Goal: Task Accomplishment & Management: Complete application form

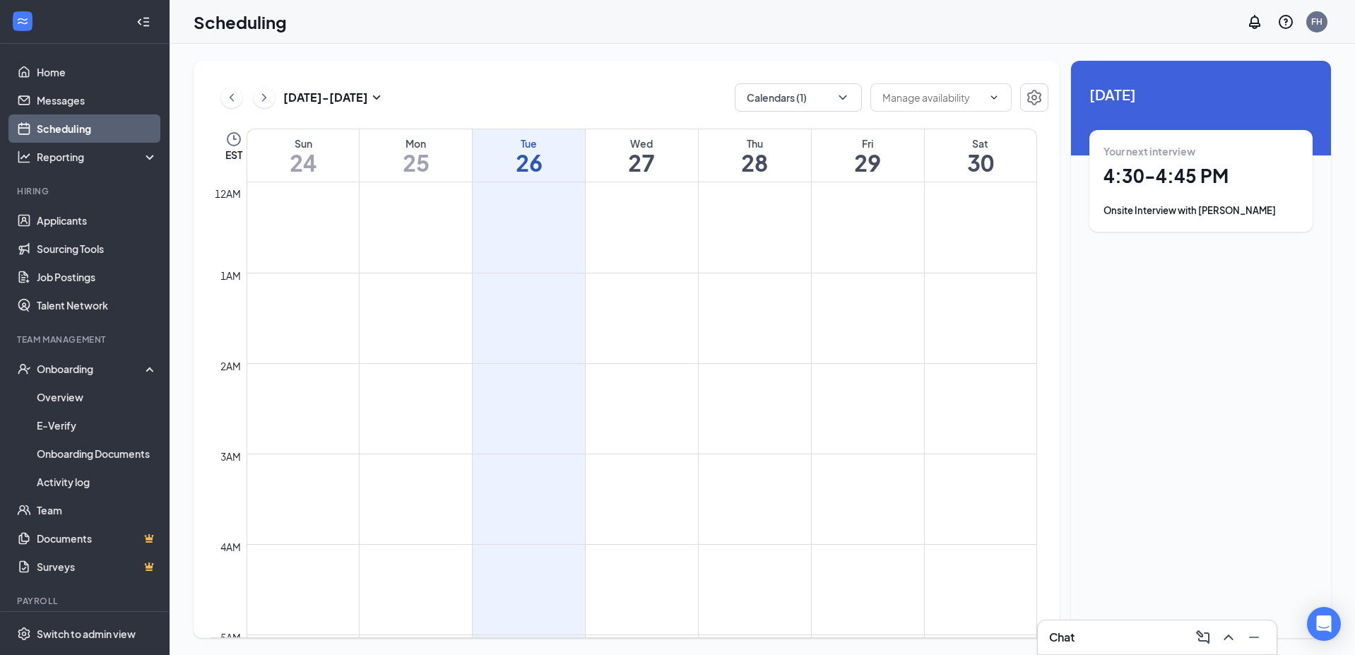
click at [1161, 195] on div "Your next interview 4:30 - 4:45 PM Onsite Interview with [PERSON_NAME]" at bounding box center [1200, 180] width 195 height 73
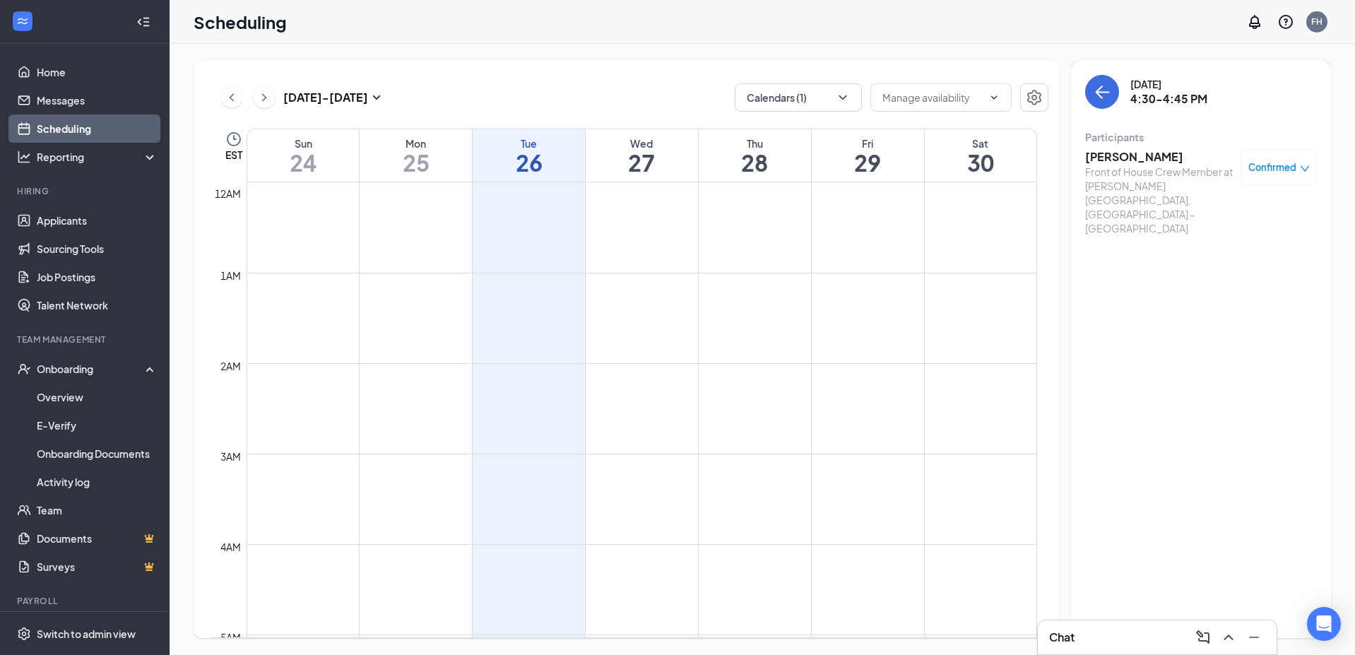
click at [1168, 177] on div "Front of House Crew Member at [PERSON_NAME][GEOGRAPHIC_DATA], [GEOGRAPHIC_DATA]…" at bounding box center [1159, 200] width 148 height 71
click at [1130, 160] on h3 "[PERSON_NAME]" at bounding box center [1159, 157] width 148 height 16
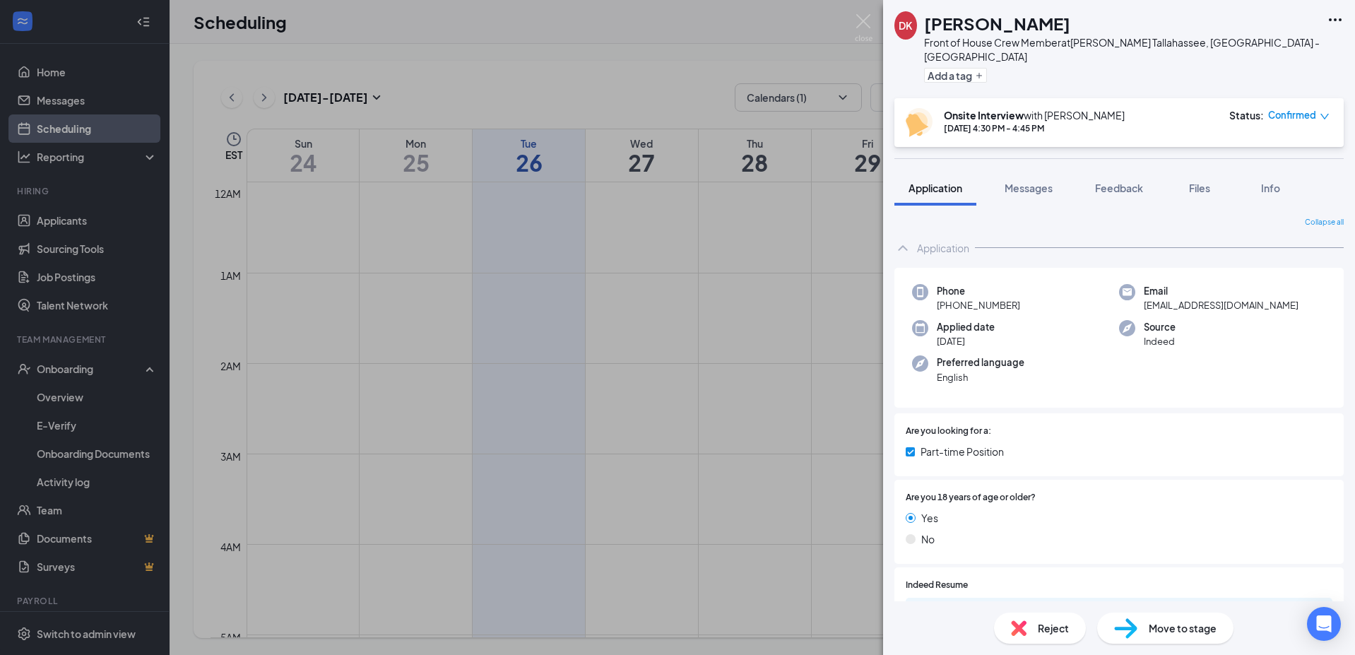
scroll to position [141, 0]
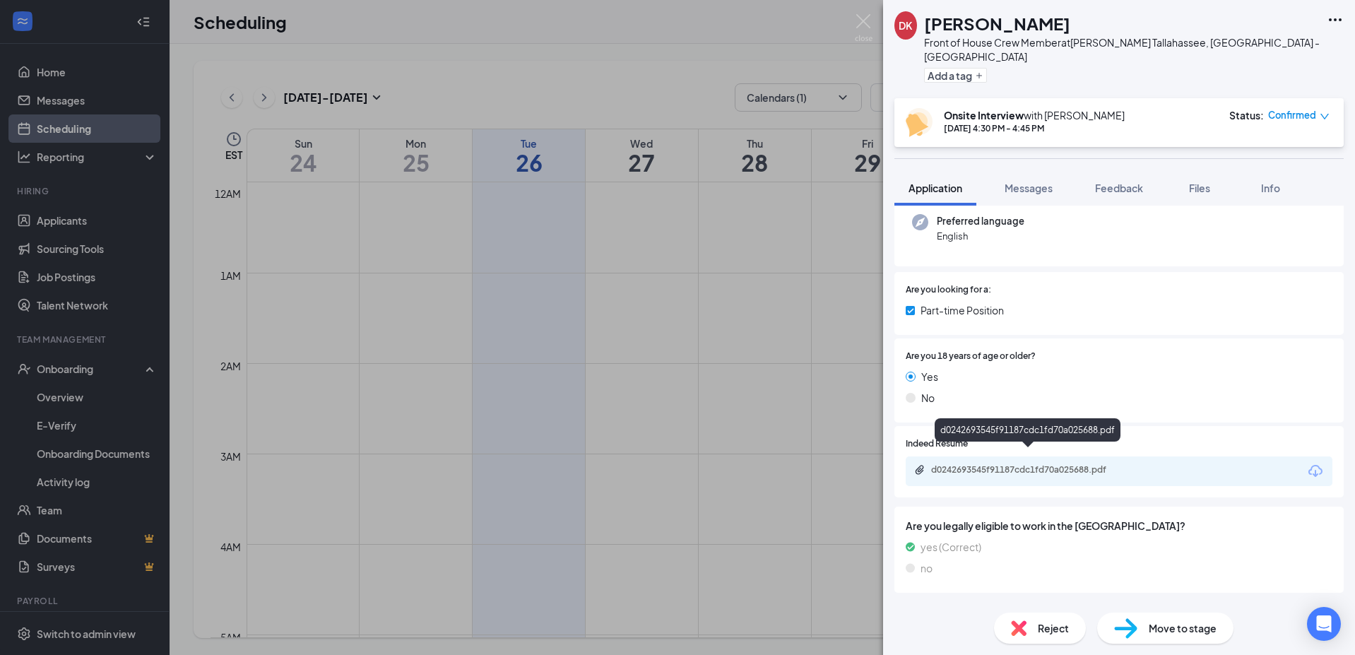
click at [1093, 464] on div "d0242693545f91187cdc1fd70a025688.pdf" at bounding box center [1028, 470] width 229 height 13
click at [866, 26] on img at bounding box center [864, 28] width 18 height 28
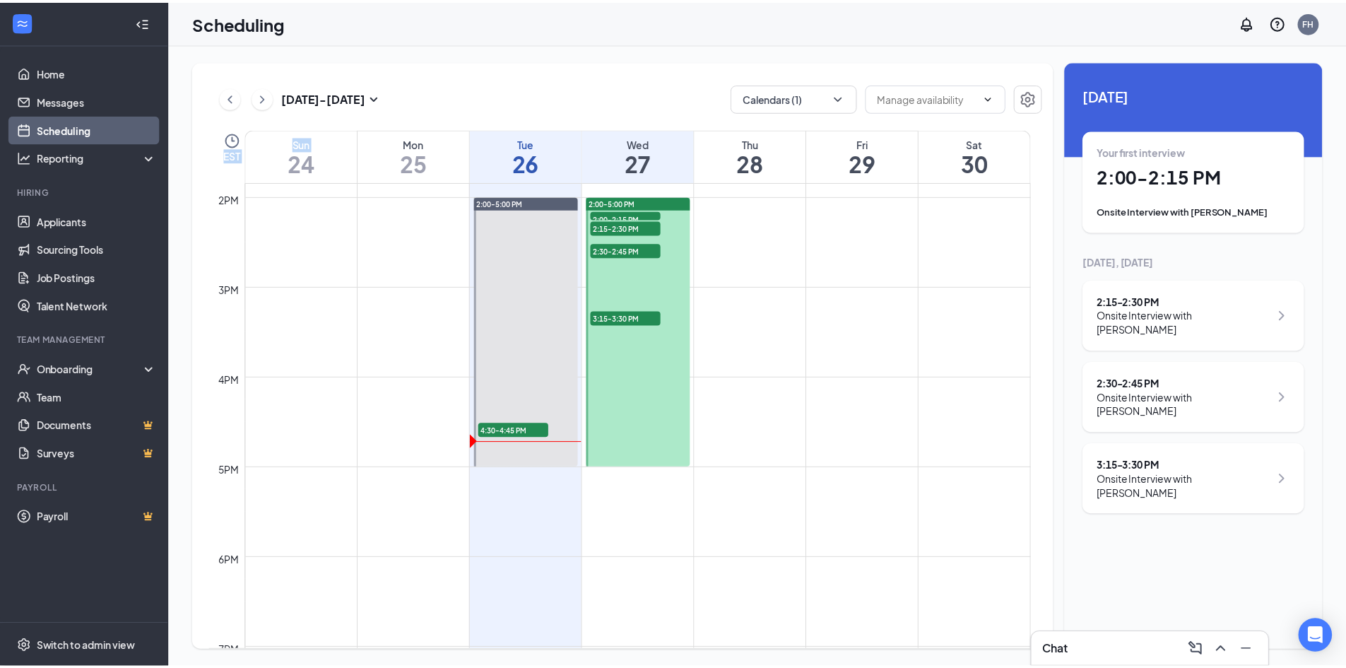
scroll to position [1259, 0]
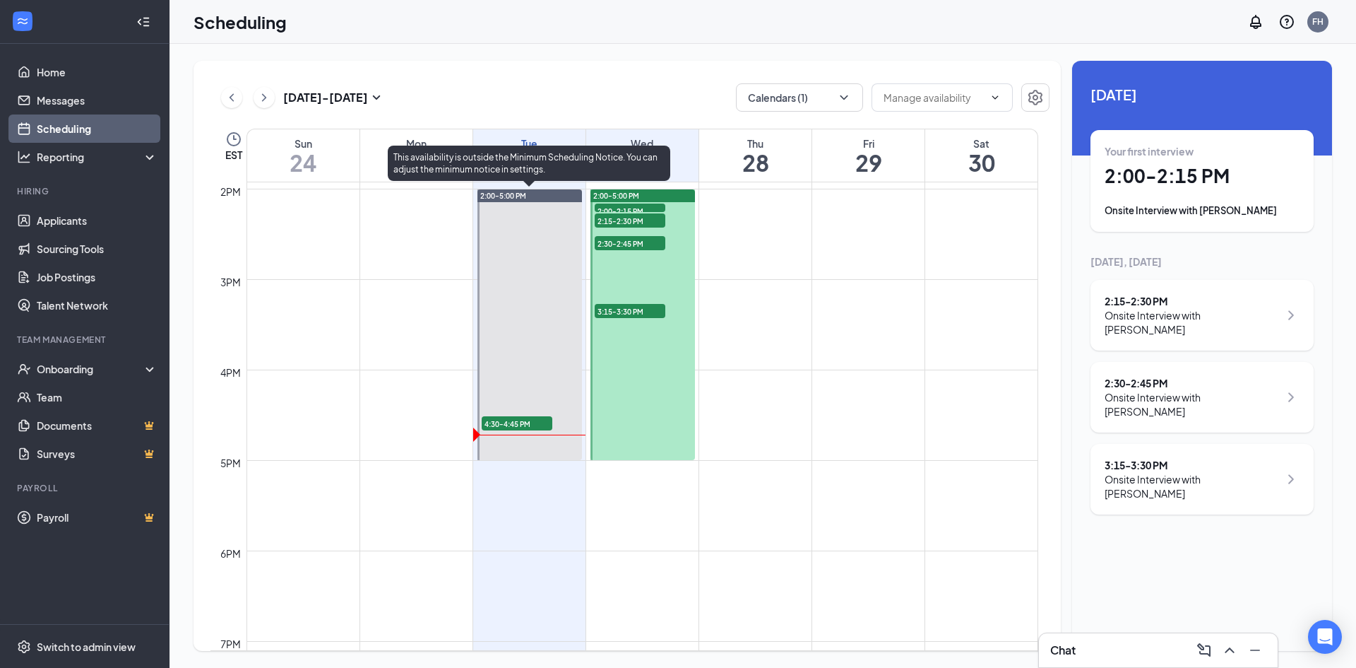
click at [511, 421] on span "4:30-4:45 PM" at bounding box center [517, 423] width 71 height 14
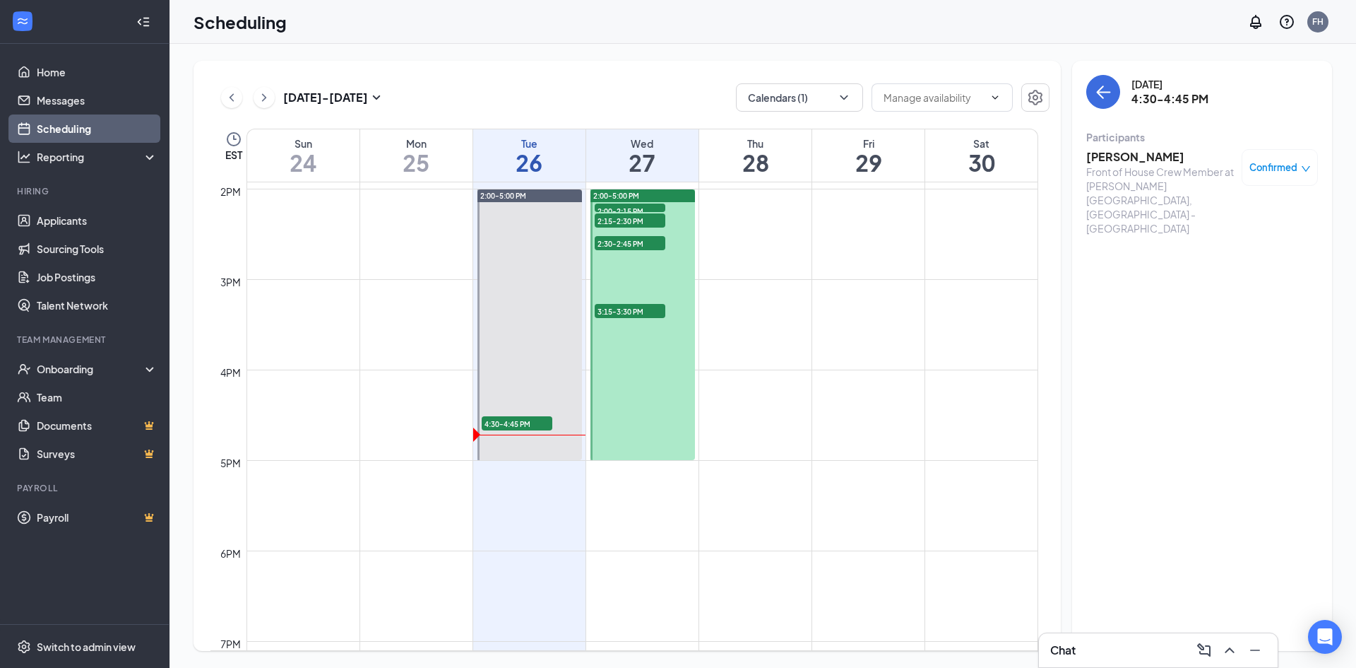
click at [1160, 153] on h3 "[PERSON_NAME]" at bounding box center [1160, 157] width 148 height 16
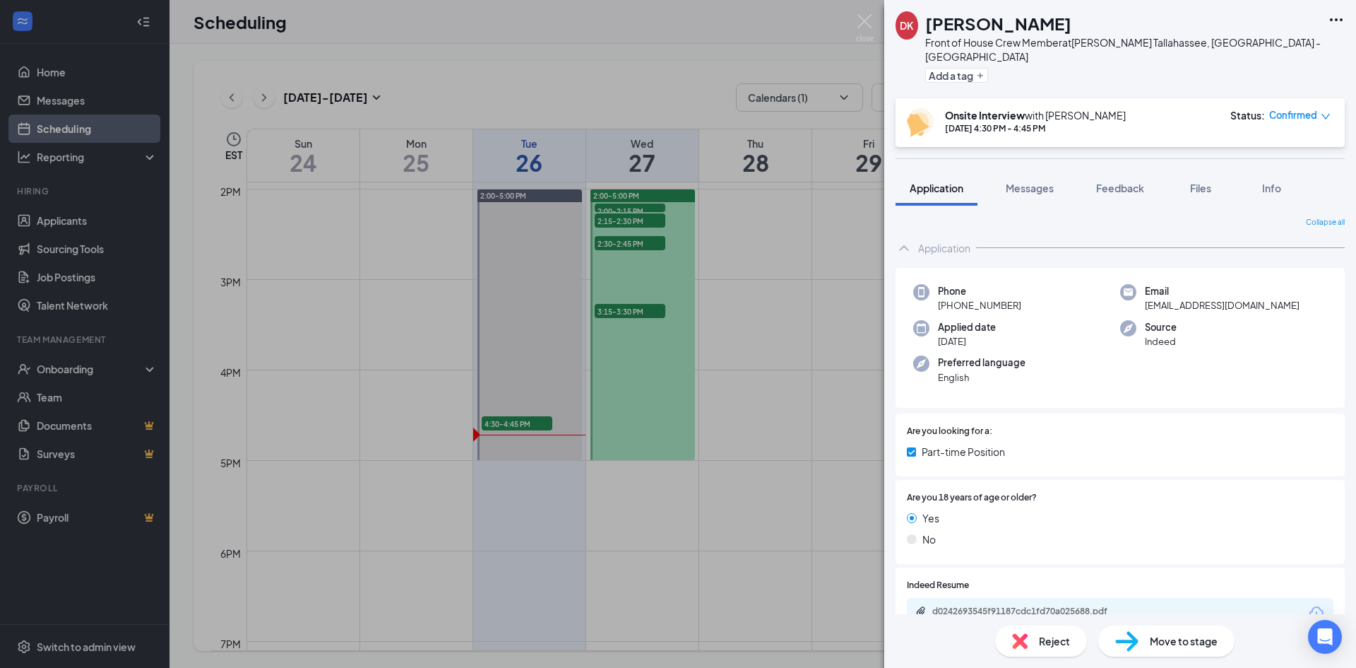
click at [1125, 642] on img at bounding box center [1126, 641] width 23 height 20
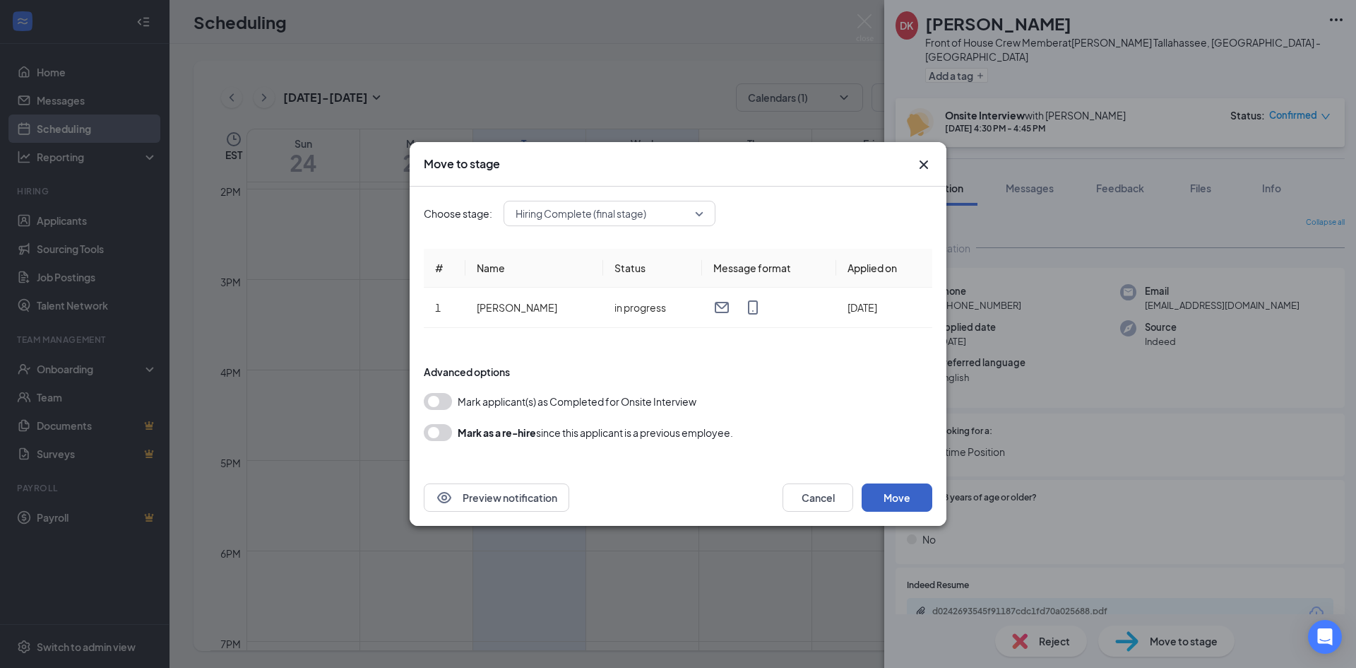
click at [908, 503] on button "Move" at bounding box center [897, 497] width 71 height 28
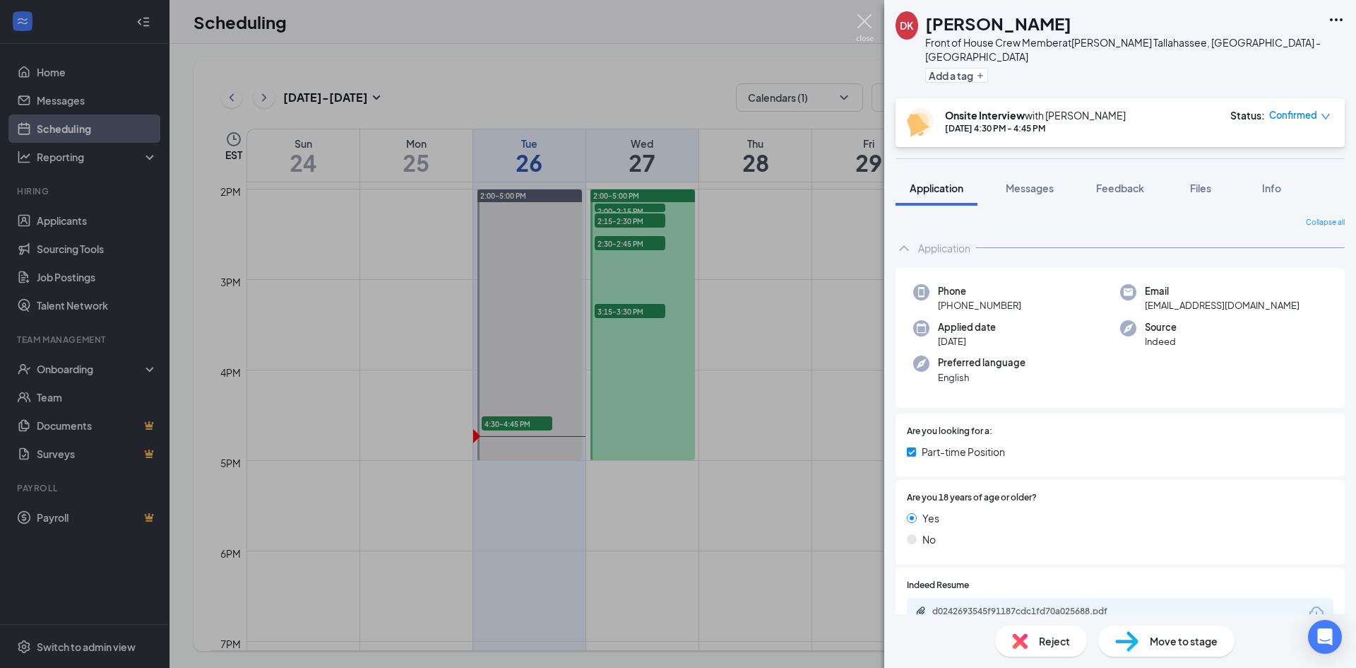
drag, startPoint x: 861, startPoint y: 18, endPoint x: 865, endPoint y: 28, distance: 10.8
click at [861, 18] on img at bounding box center [865, 28] width 18 height 28
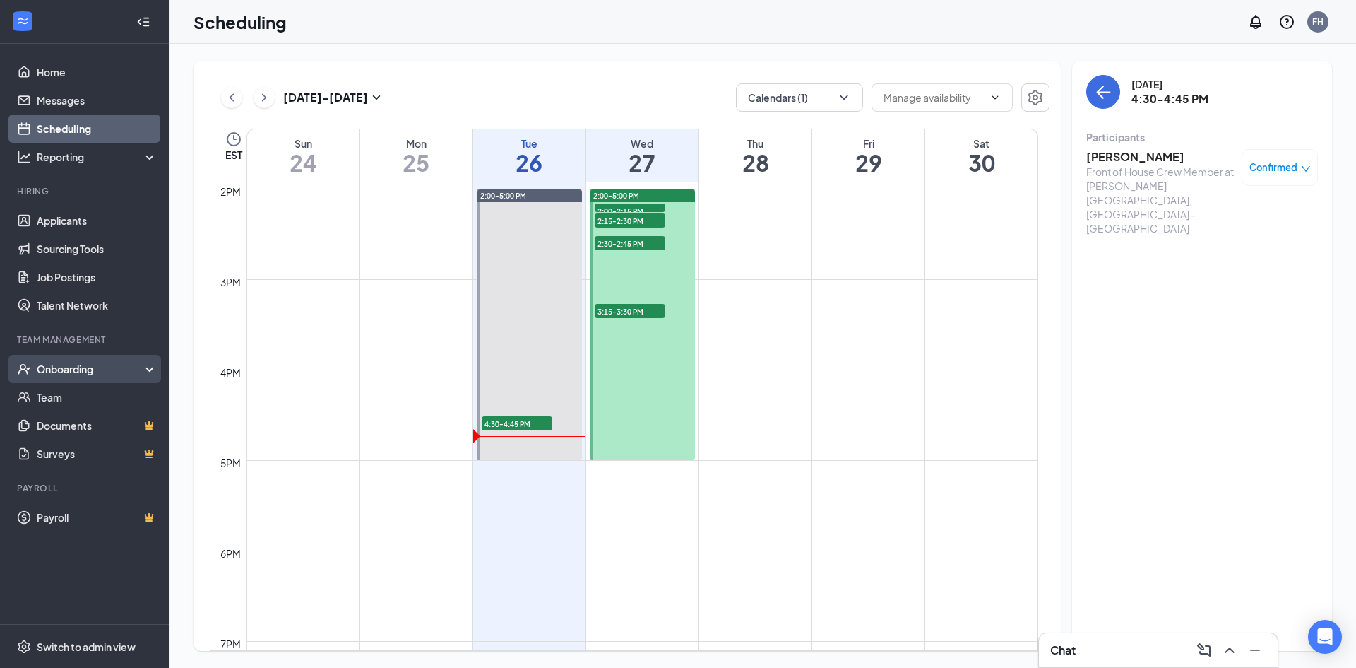
click at [58, 366] on div "Onboarding" at bounding box center [91, 369] width 109 height 14
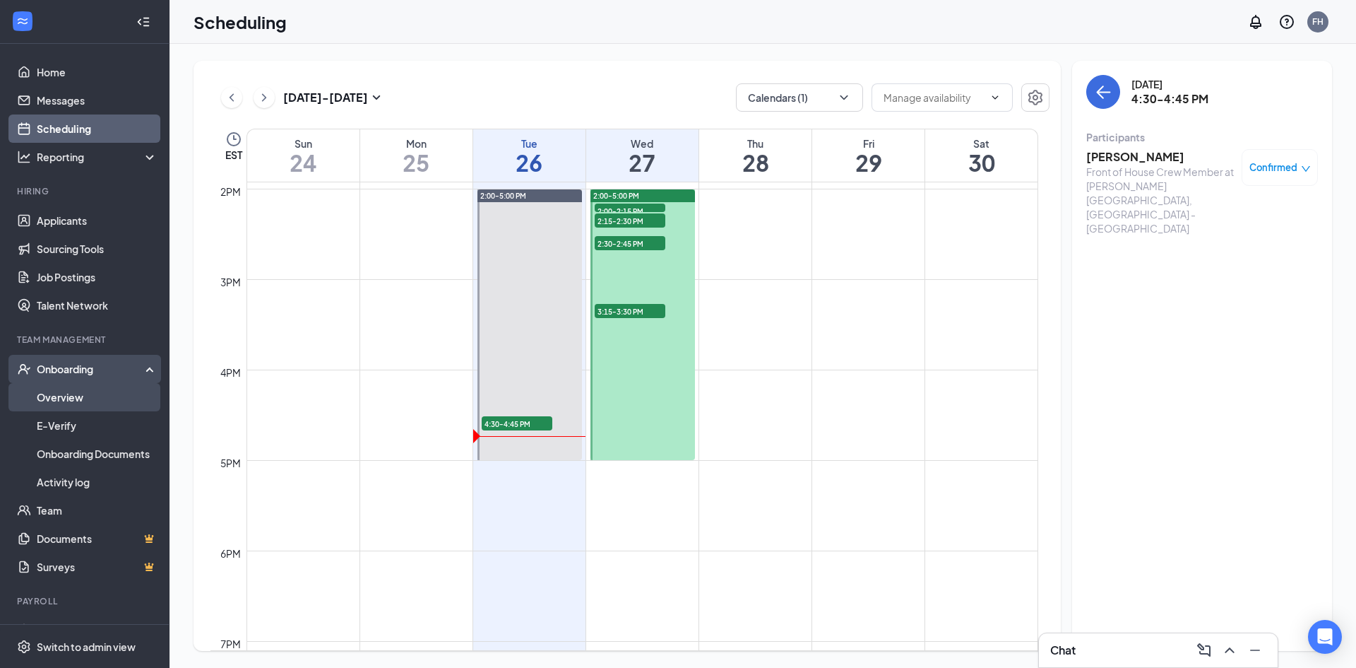
click at [83, 396] on link "Overview" at bounding box center [97, 397] width 121 height 28
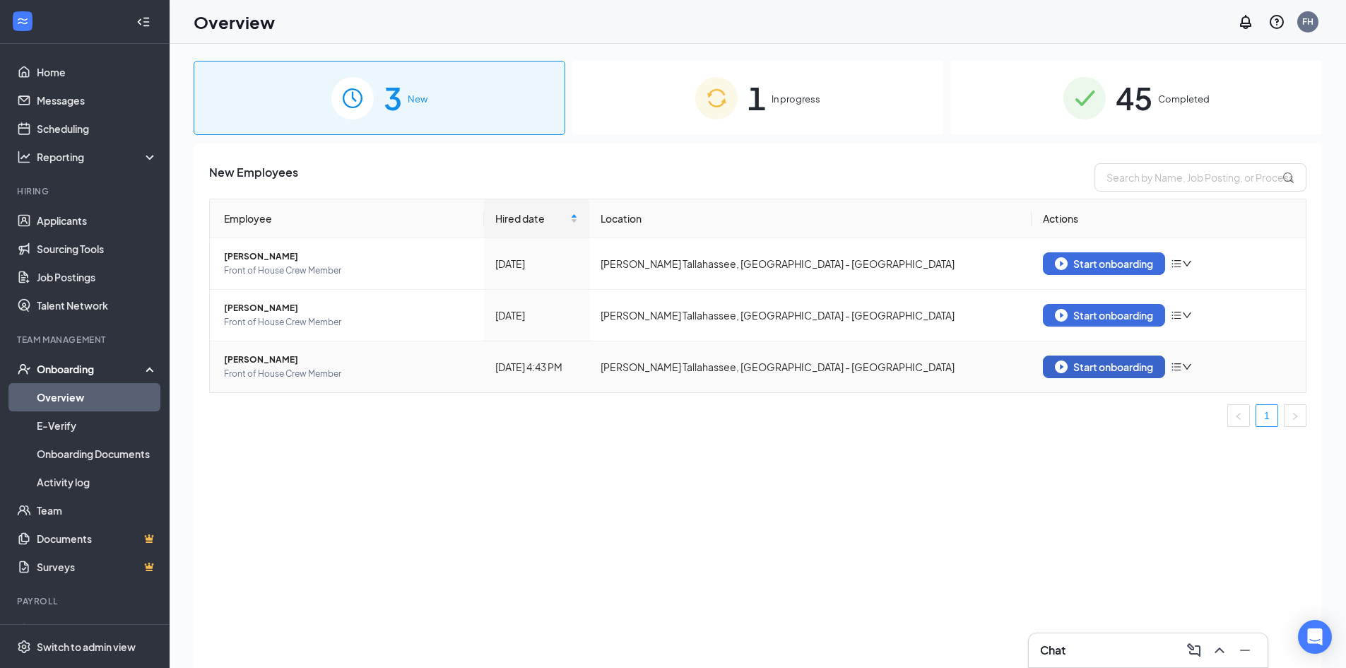
click at [1130, 371] on div "Start onboarding" at bounding box center [1104, 366] width 98 height 13
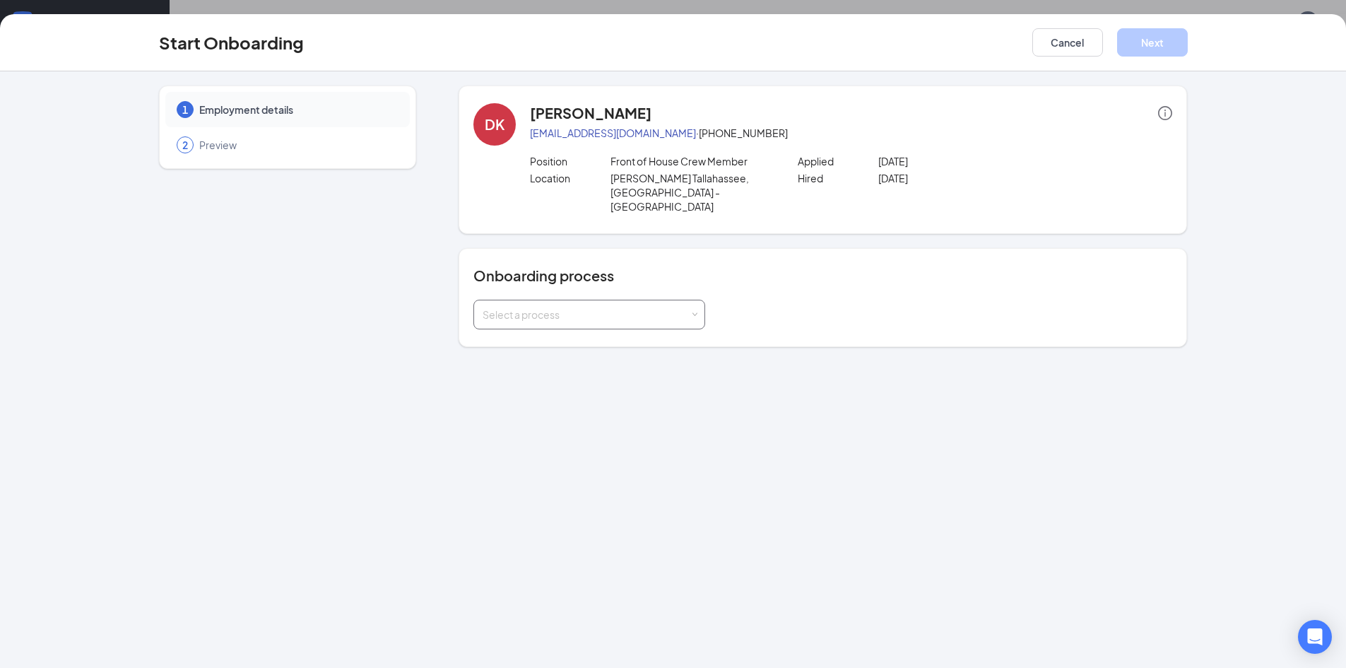
click at [535, 311] on div "Select a process" at bounding box center [588, 314] width 213 height 28
click at [578, 357] on span "Team Member Onboarding" at bounding box center [541, 355] width 125 height 13
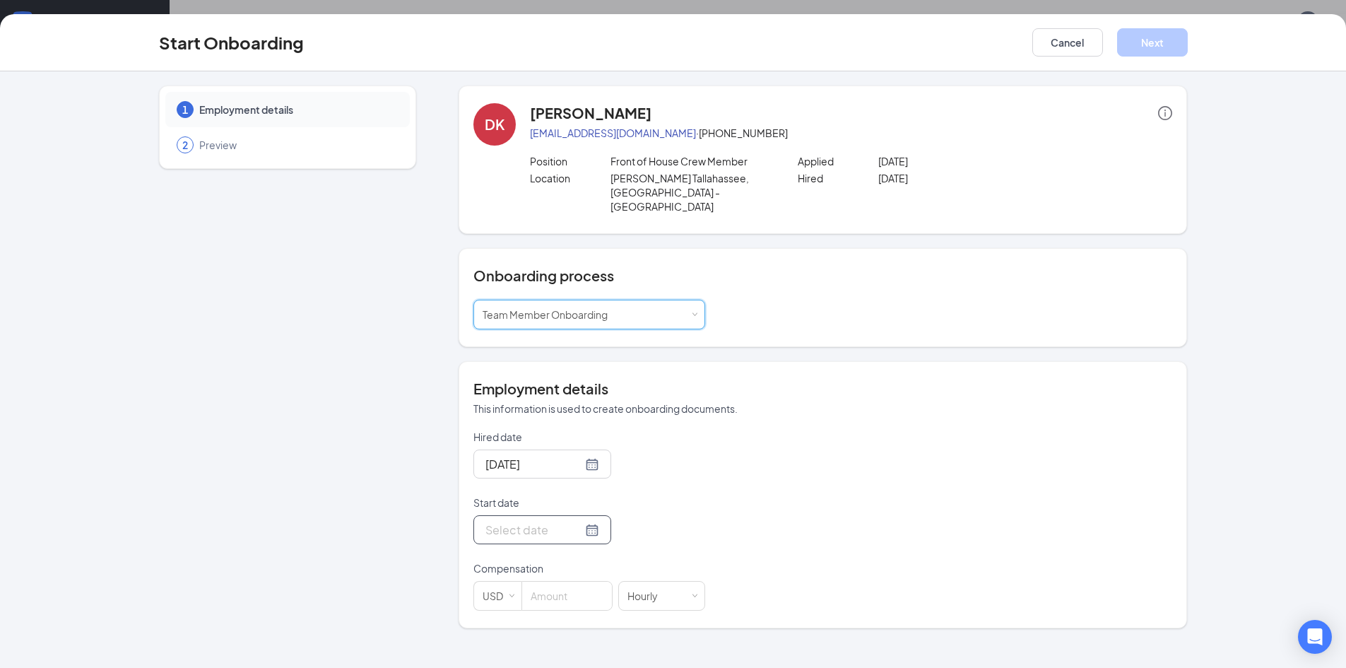
click at [568, 521] on input "Start date" at bounding box center [533, 530] width 97 height 18
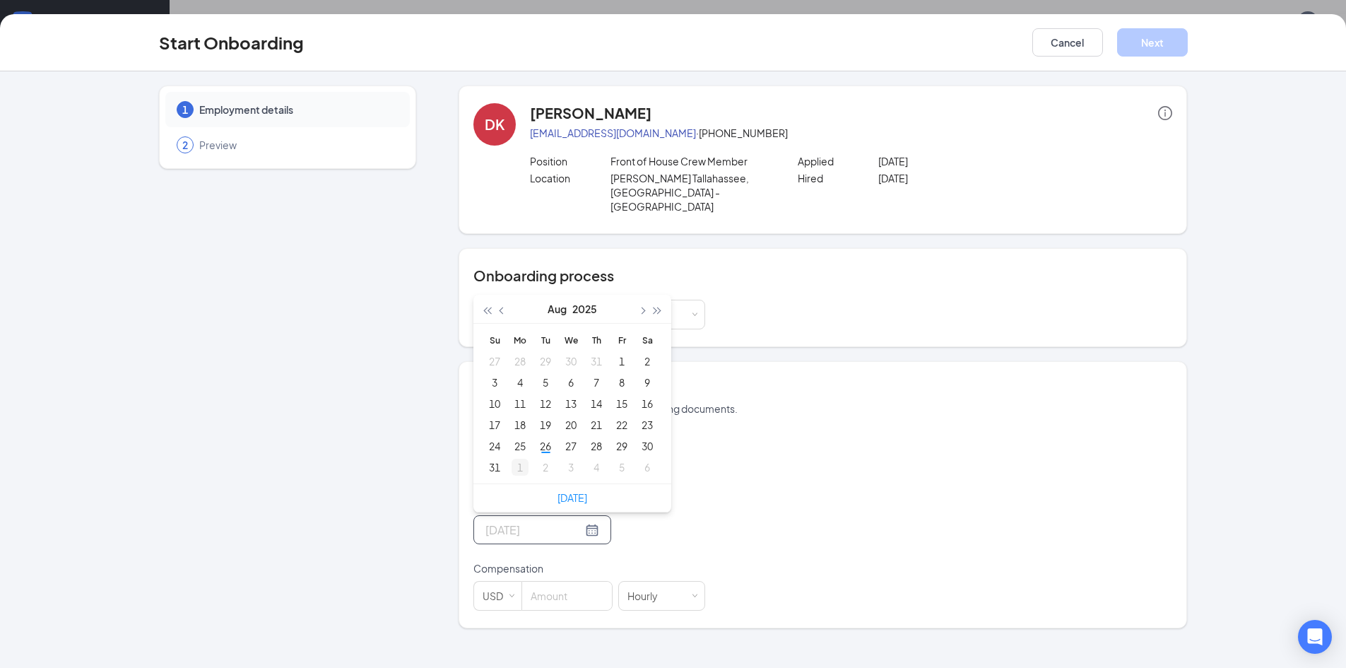
type input "[DATE]"
click at [519, 458] on div "1" at bounding box center [519, 466] width 17 height 17
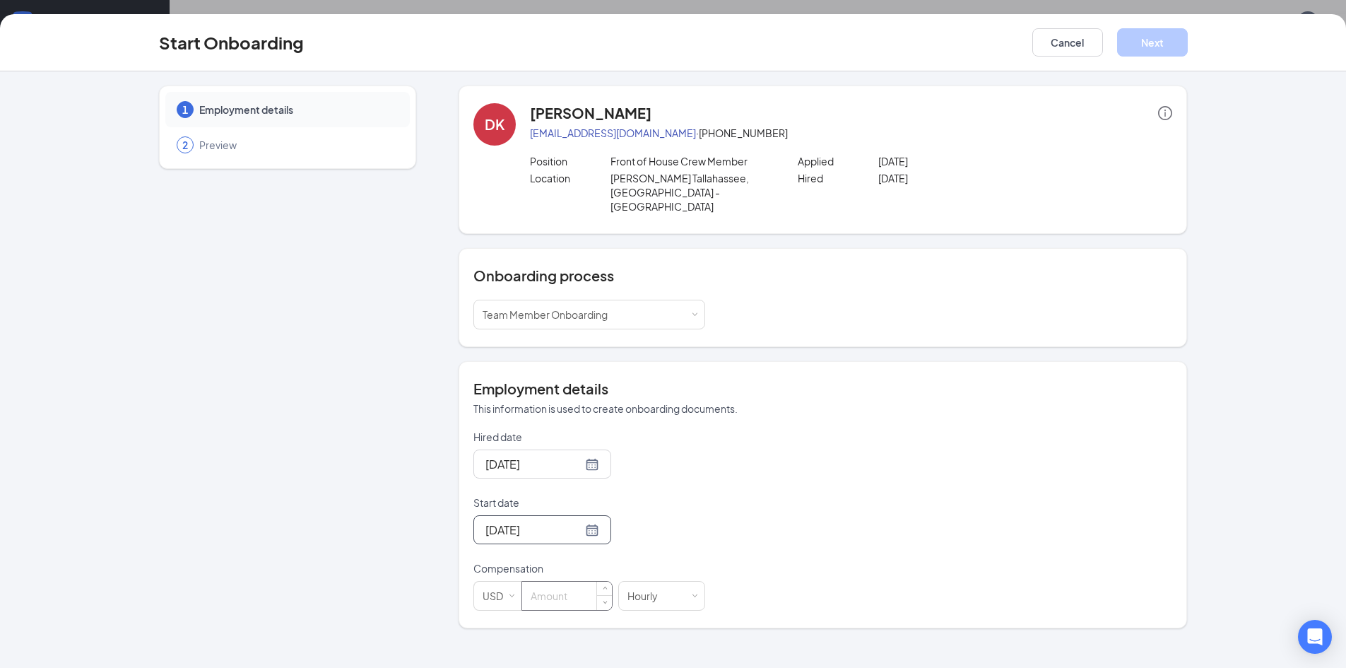
click at [567, 581] on input at bounding box center [567, 595] width 90 height 28
type input "15"
click at [1166, 53] on button "Next" at bounding box center [1152, 42] width 71 height 28
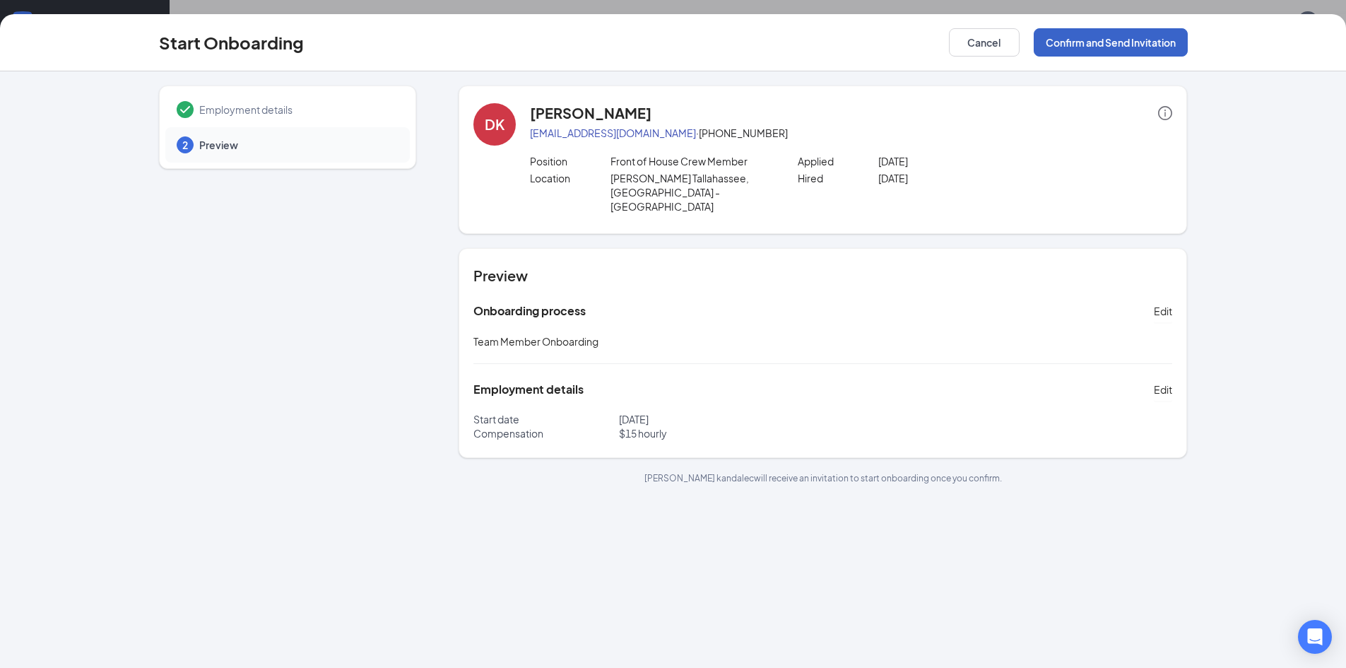
click at [1073, 49] on button "Confirm and Send Invitation" at bounding box center [1110, 42] width 154 height 28
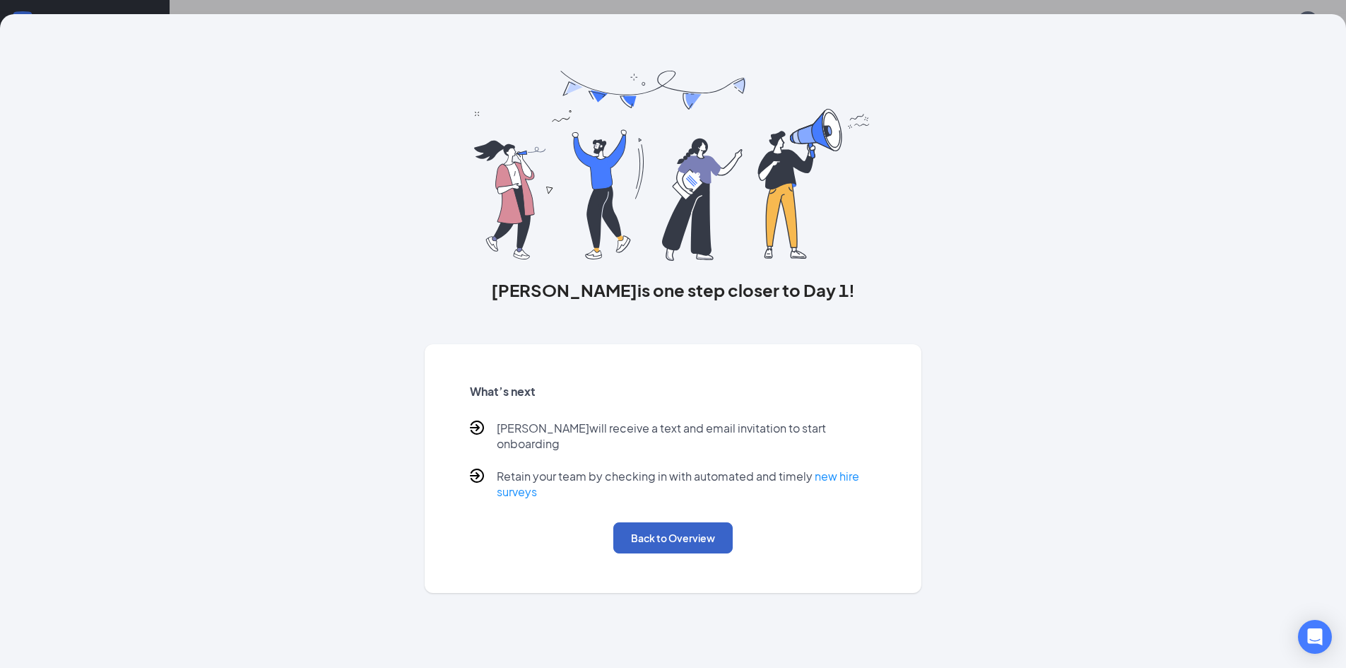
click at [647, 529] on button "Back to Overview" at bounding box center [672, 537] width 119 height 31
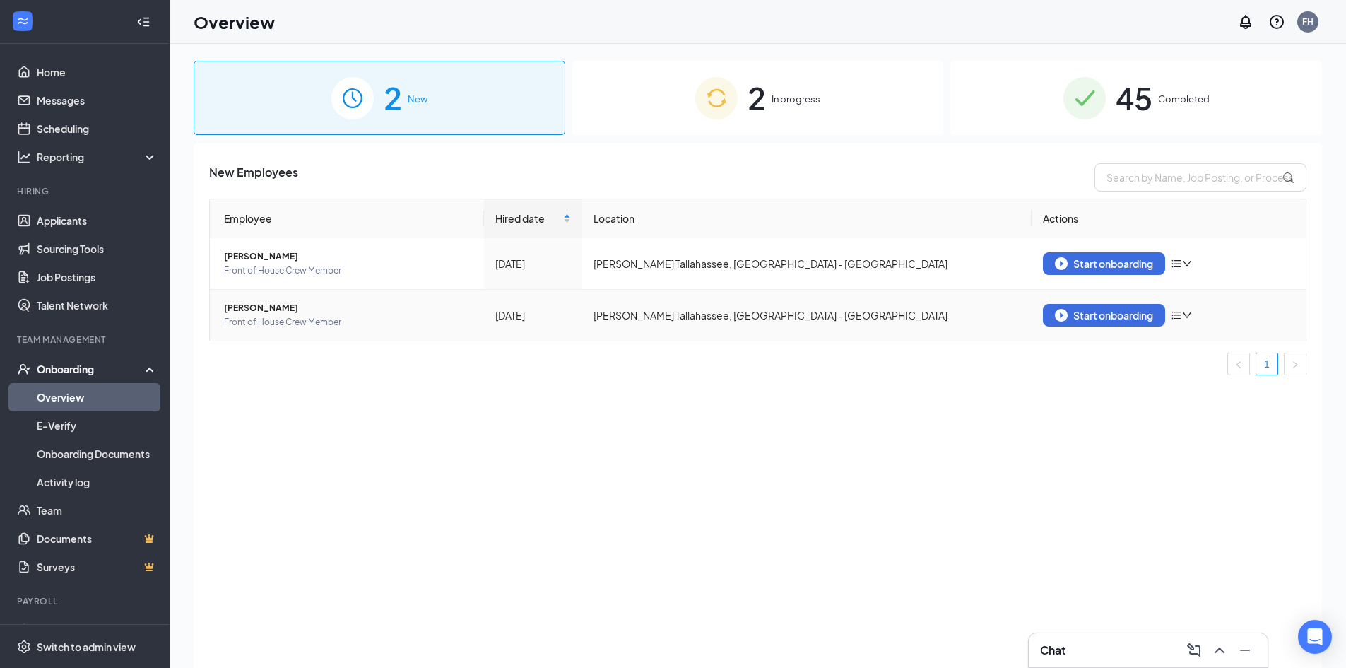
click at [1181, 317] on icon "bars" at bounding box center [1175, 314] width 11 height 11
click at [1210, 346] on div "Remove from onboarding" at bounding box center [1256, 345] width 153 height 14
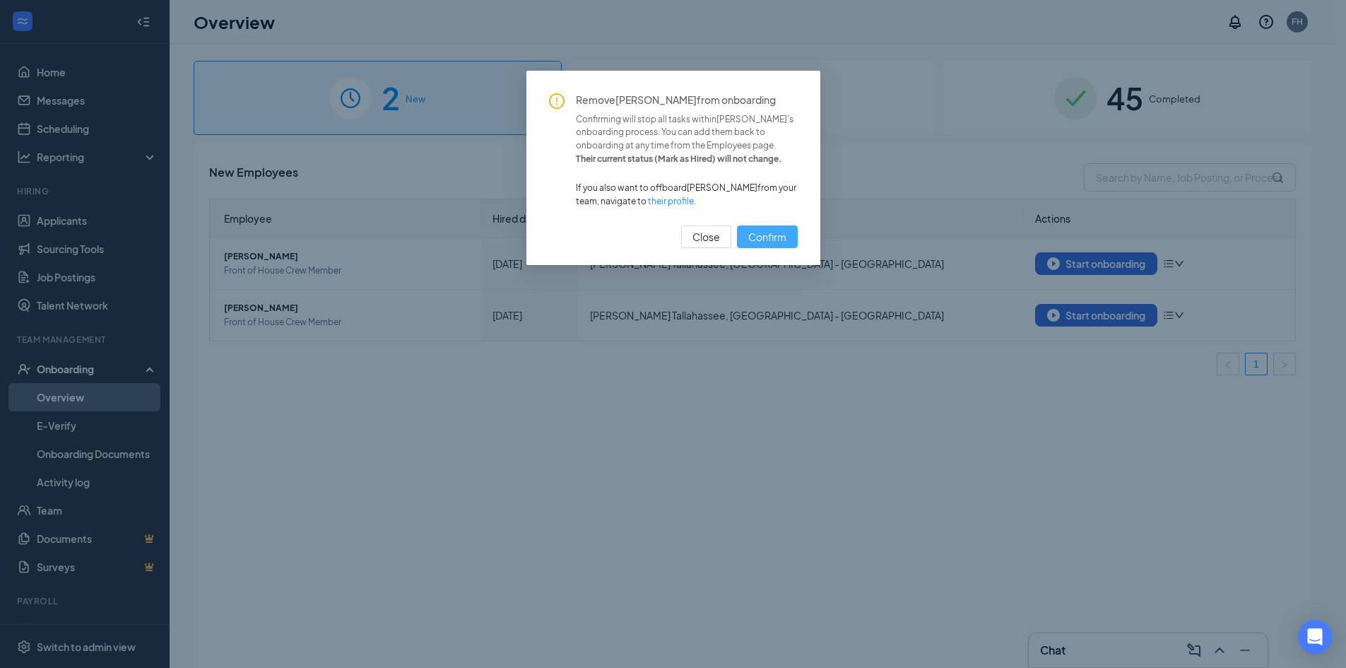
click at [778, 242] on span "Confirm" at bounding box center [767, 237] width 38 height 16
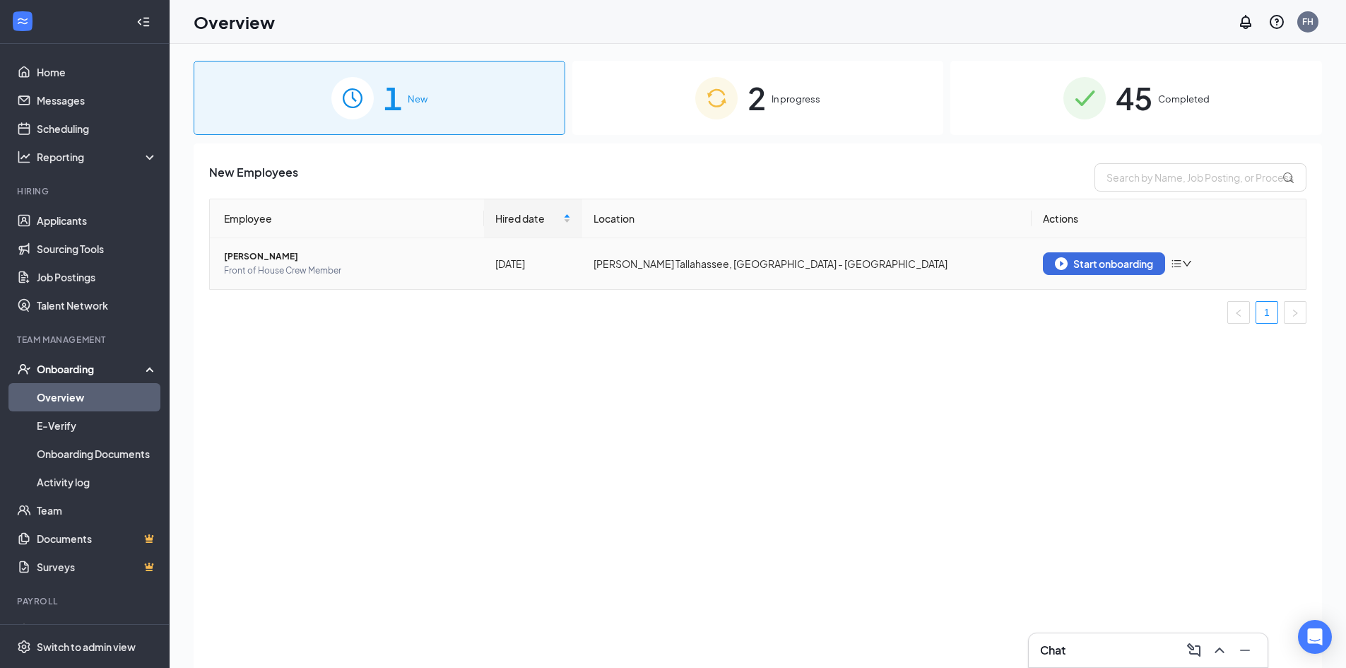
click at [1175, 263] on icon "bars" at bounding box center [1175, 263] width 11 height 11
click at [1197, 304] on li "Remove from onboarding" at bounding box center [1257, 293] width 170 height 31
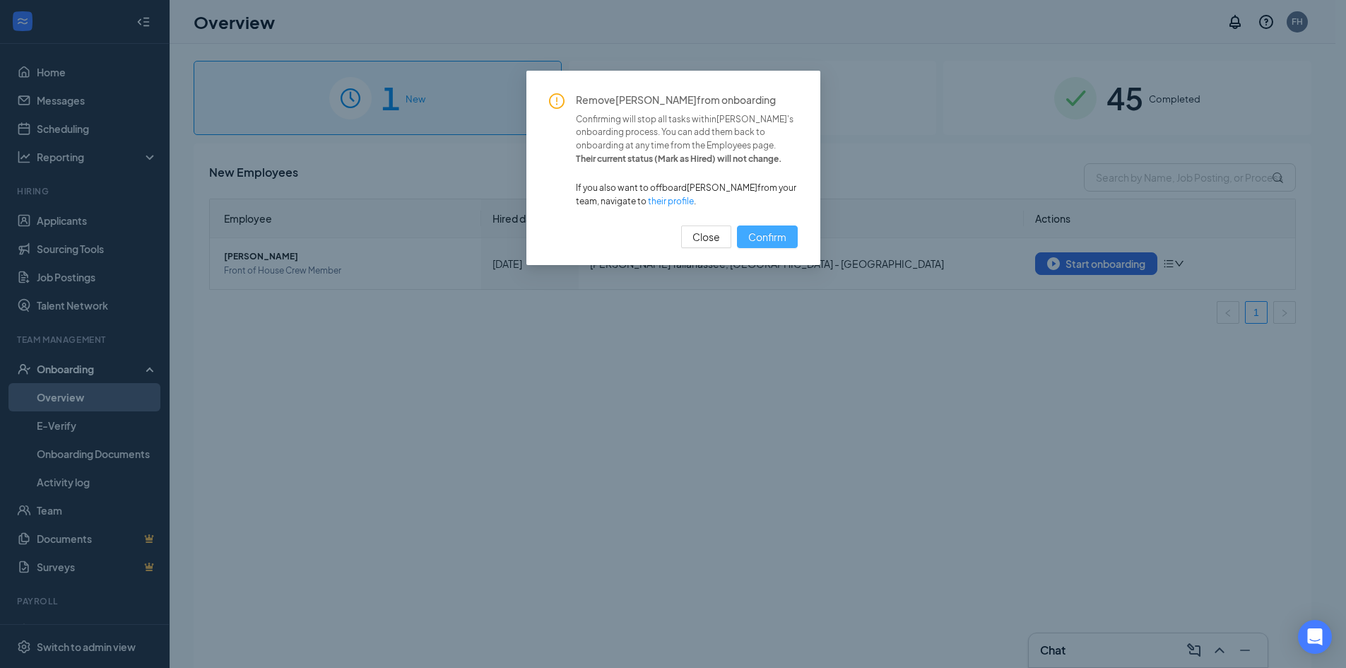
click at [769, 241] on span "Confirm" at bounding box center [767, 237] width 38 height 16
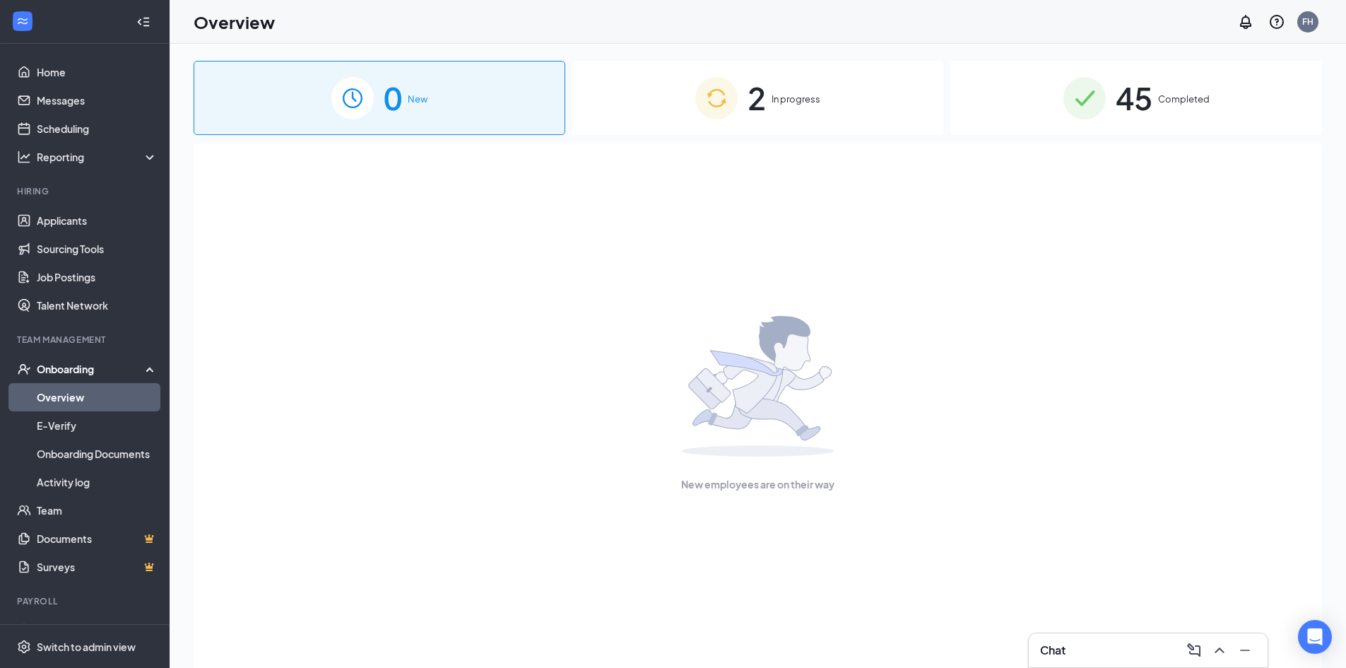
click at [829, 113] on div "2 In progress" at bounding box center [758, 98] width 372 height 74
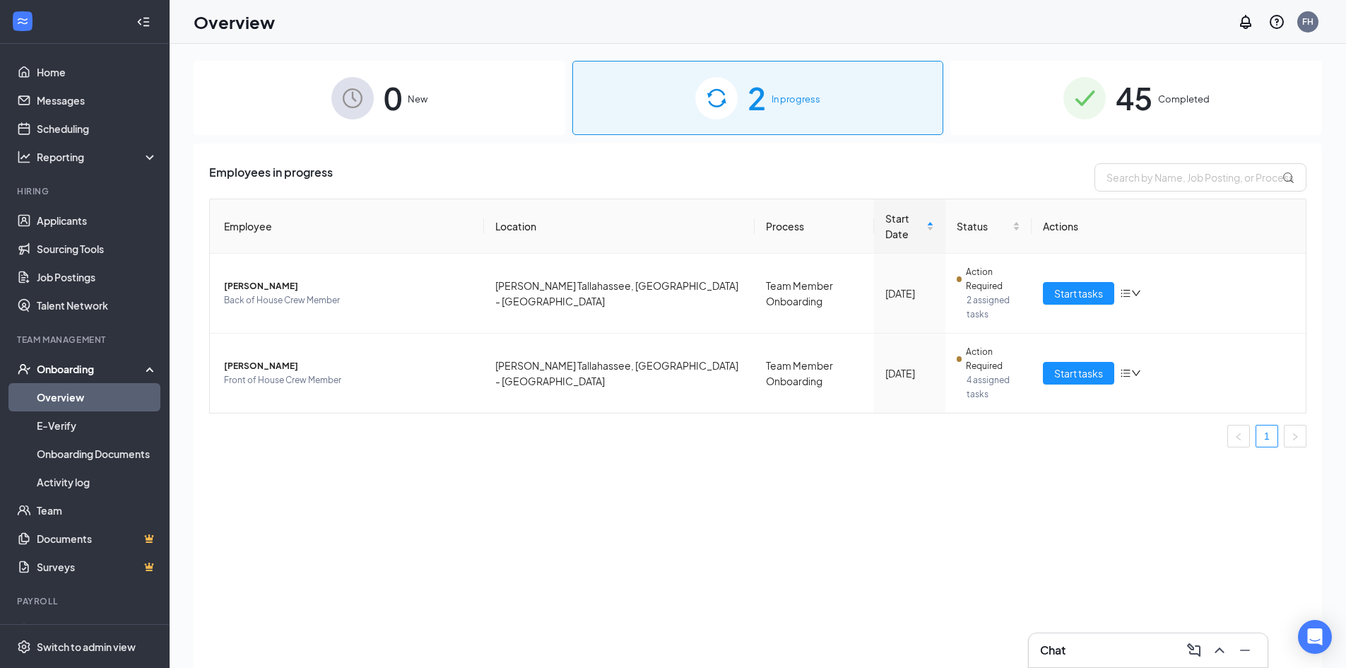
click at [387, 100] on span "0" at bounding box center [393, 97] width 18 height 49
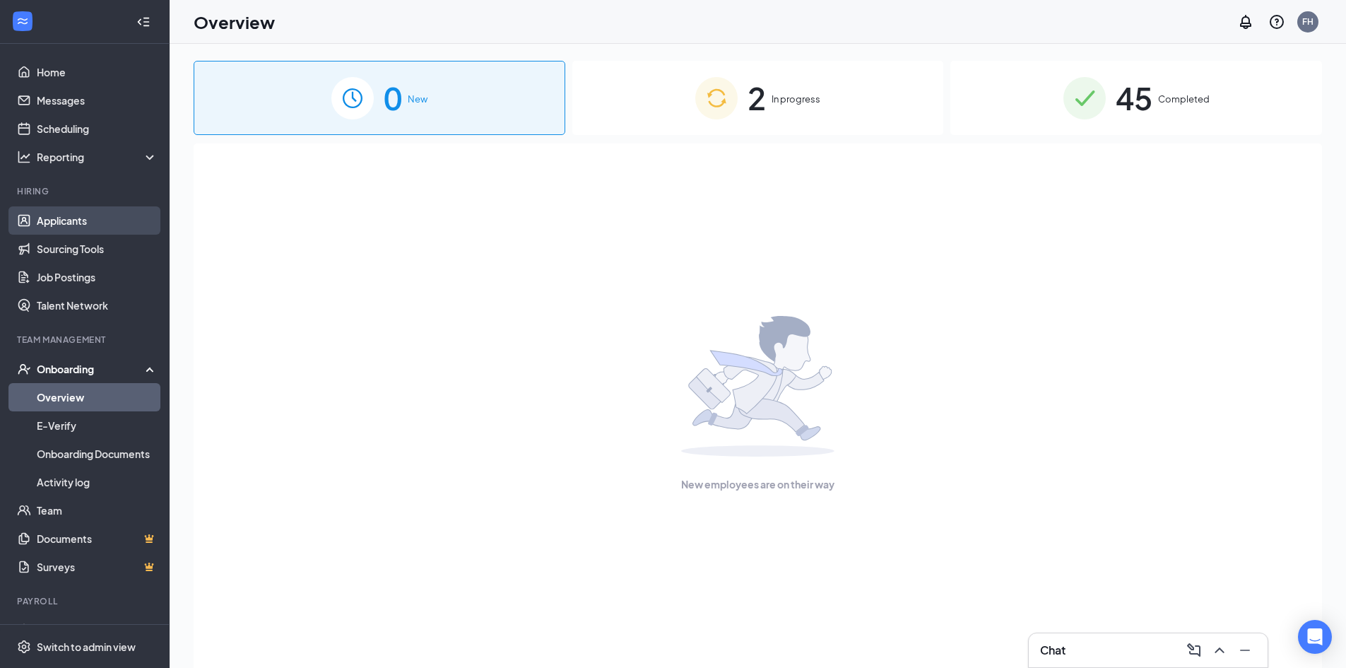
click at [90, 221] on link "Applicants" at bounding box center [97, 220] width 121 height 28
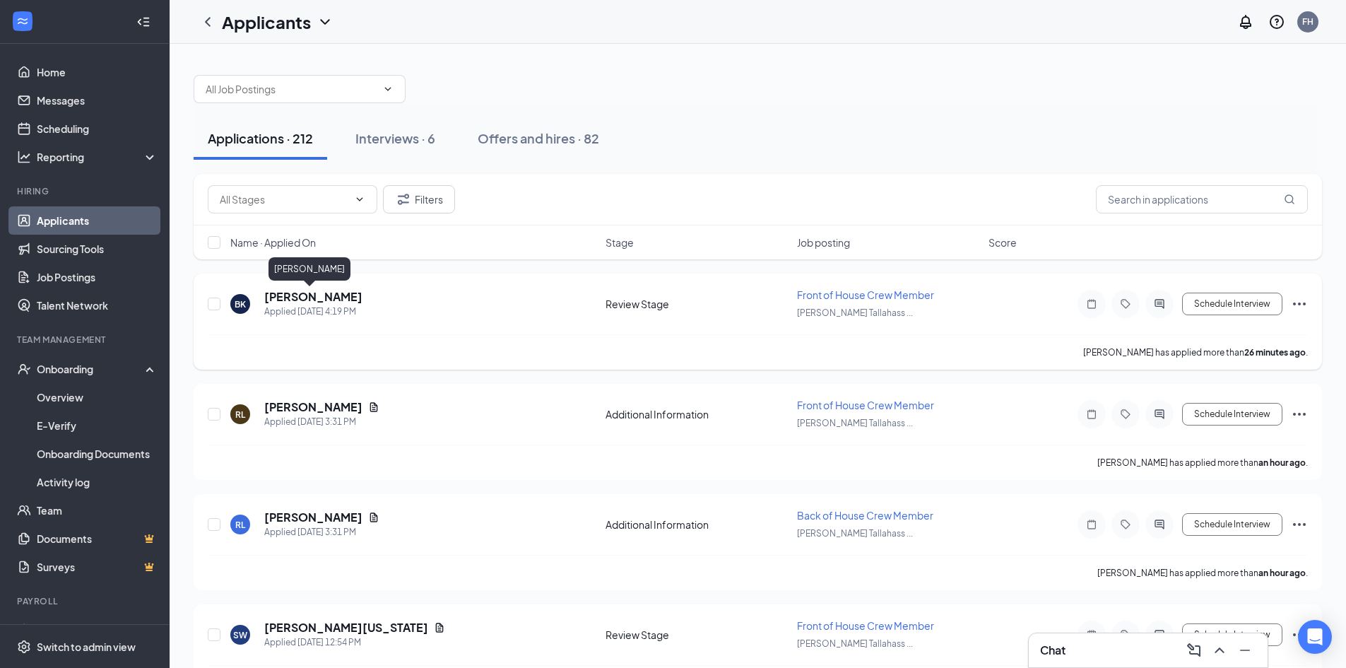
click at [288, 296] on h5 "[PERSON_NAME]" at bounding box center [313, 297] width 98 height 16
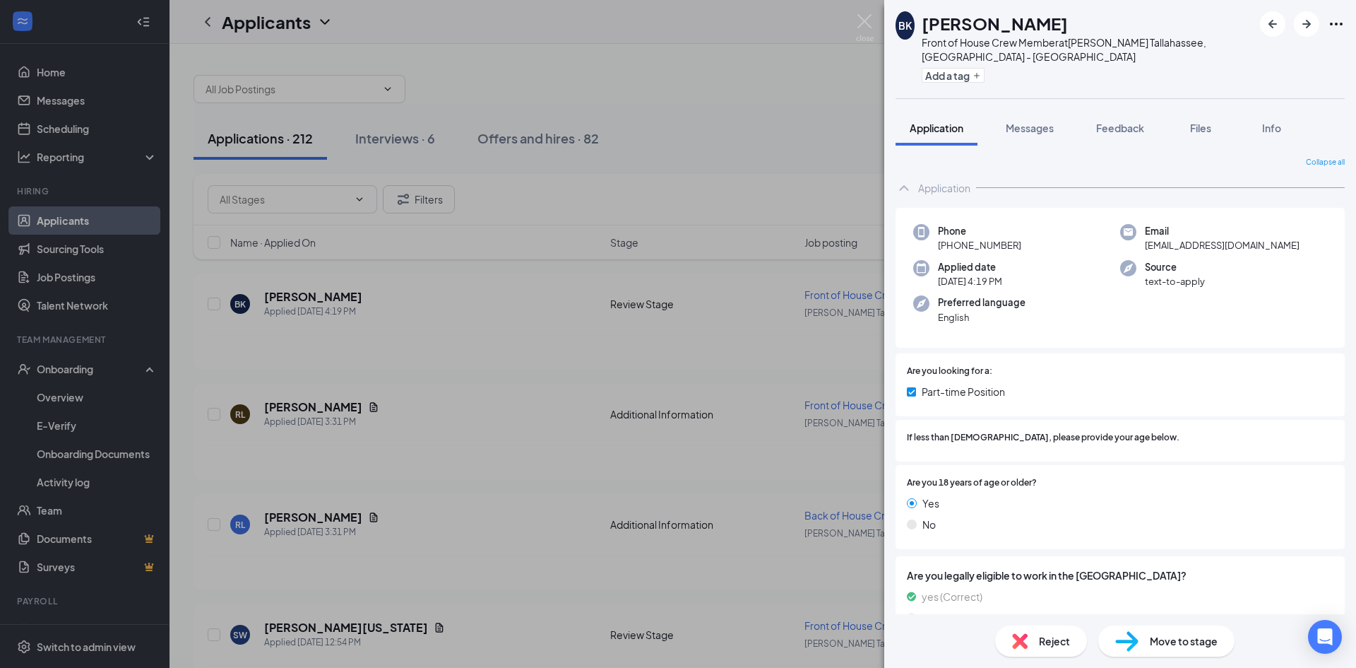
click at [1166, 642] on span "Move to stage" at bounding box center [1184, 641] width 68 height 16
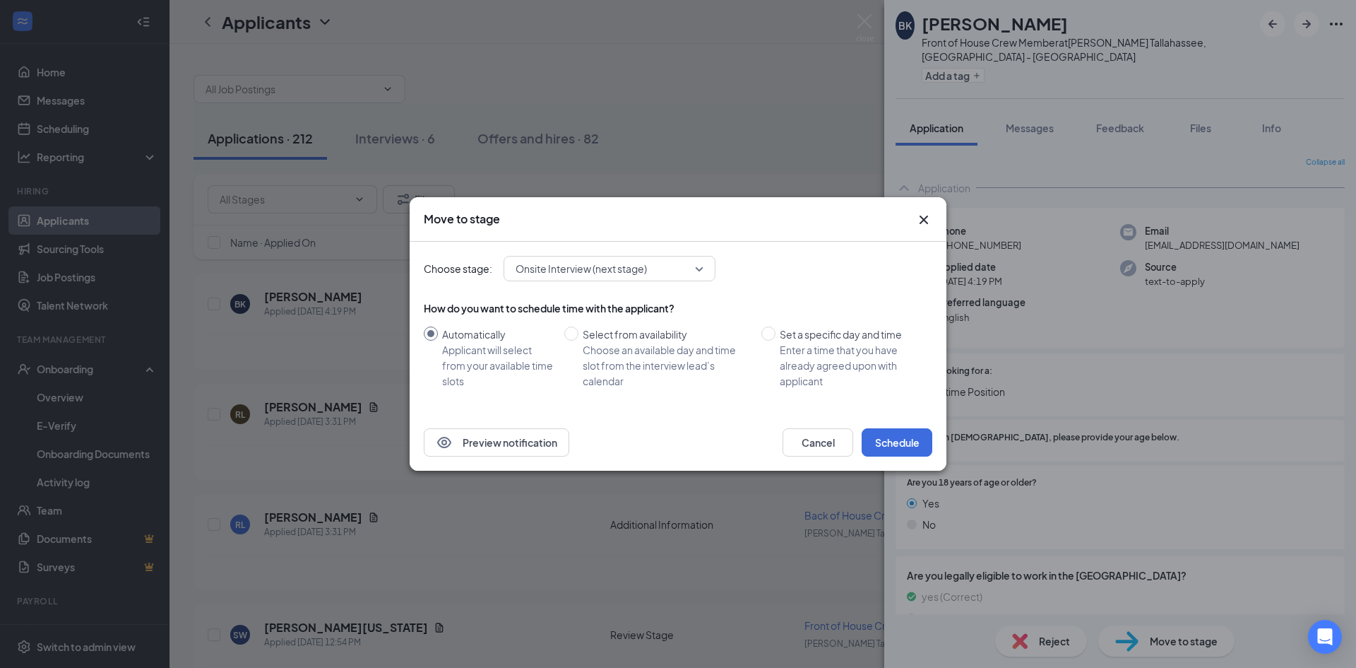
click at [662, 275] on span "Onsite Interview (next stage)" at bounding box center [603, 268] width 175 height 21
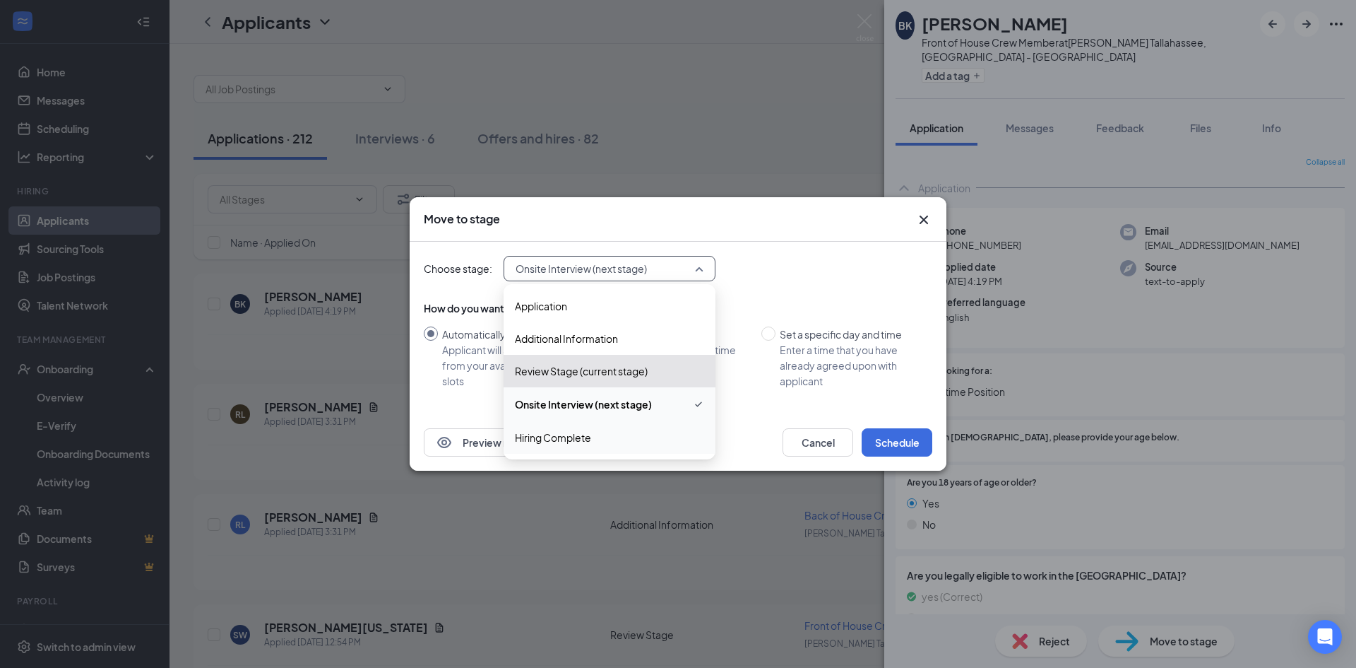
click at [595, 444] on span "Hiring Complete" at bounding box center [609, 437] width 189 height 16
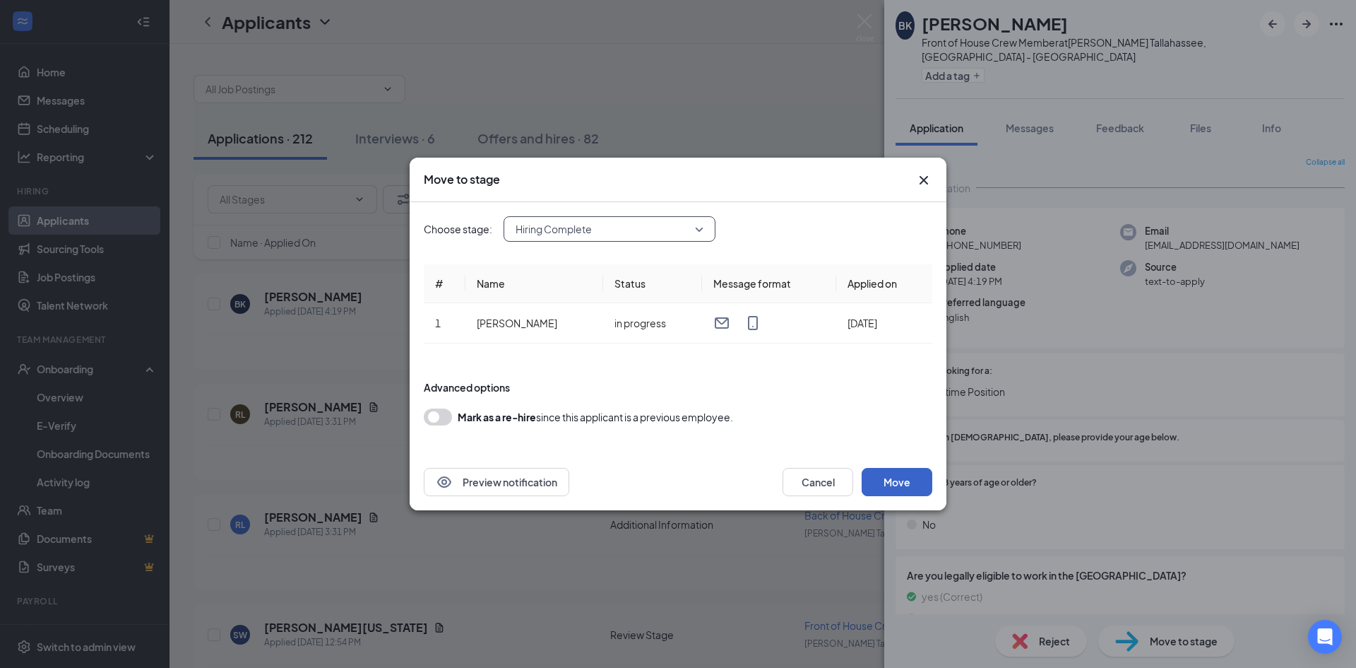
click at [913, 479] on button "Move" at bounding box center [897, 482] width 71 height 28
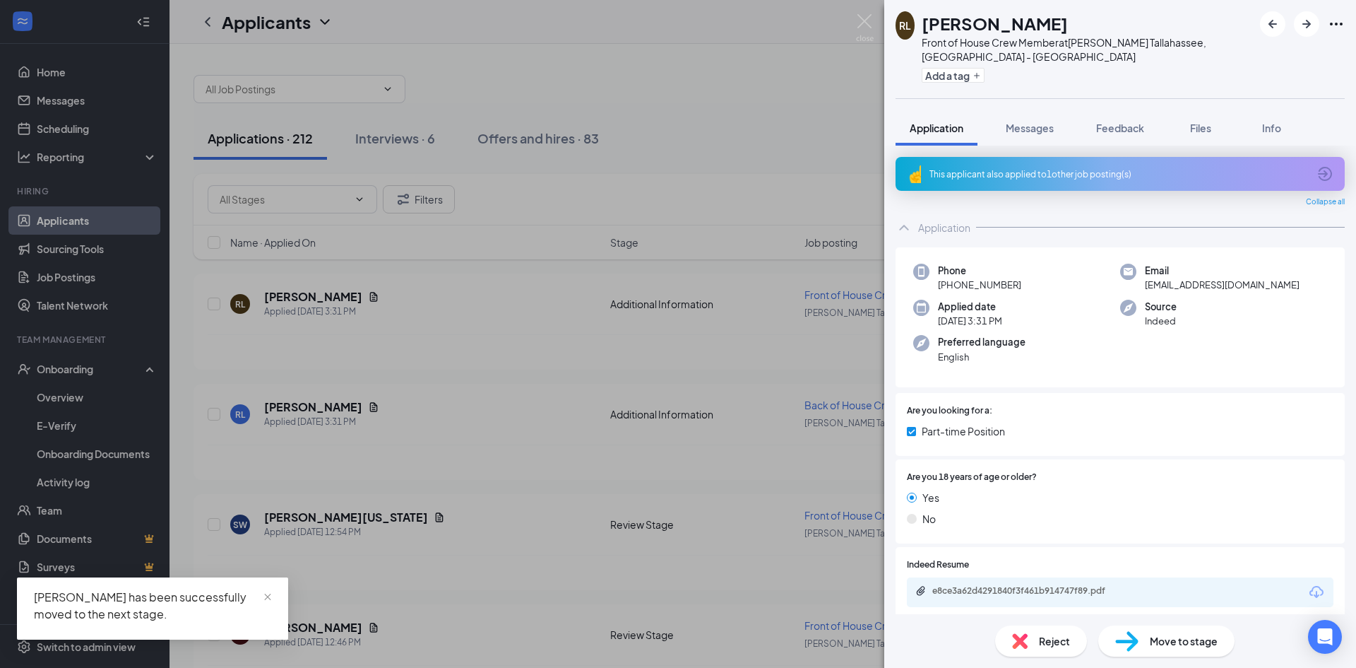
click at [78, 369] on div "[PERSON_NAME] [PERSON_NAME] Front of House Crew Member at [PERSON_NAME][GEOGRAP…" at bounding box center [678, 334] width 1356 height 668
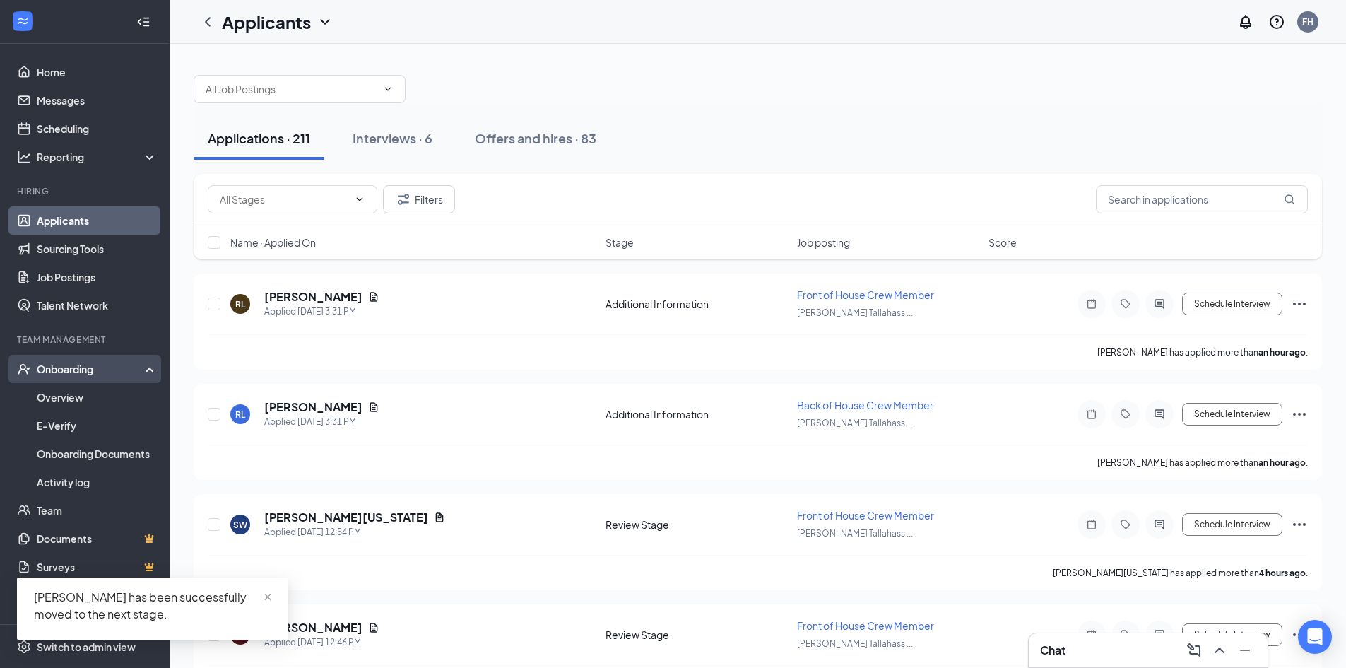
click at [68, 372] on div "Onboarding" at bounding box center [91, 369] width 109 height 14
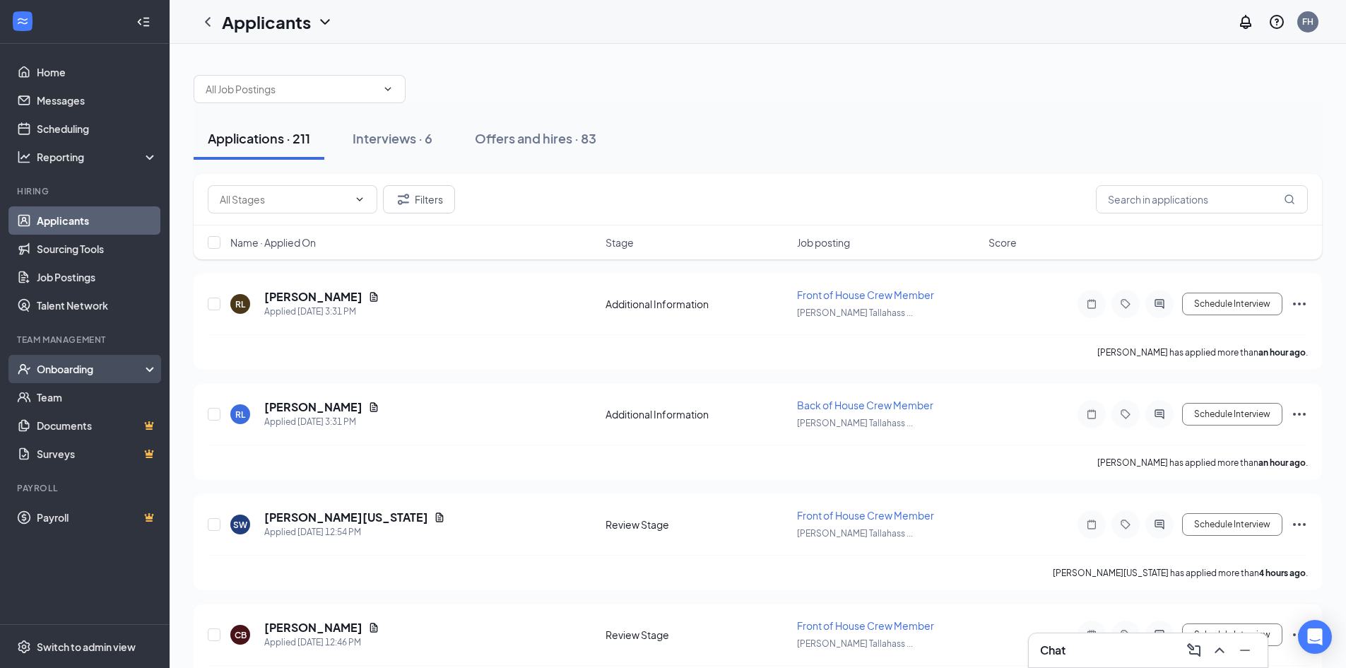
click at [68, 372] on div "Onboarding" at bounding box center [91, 369] width 109 height 14
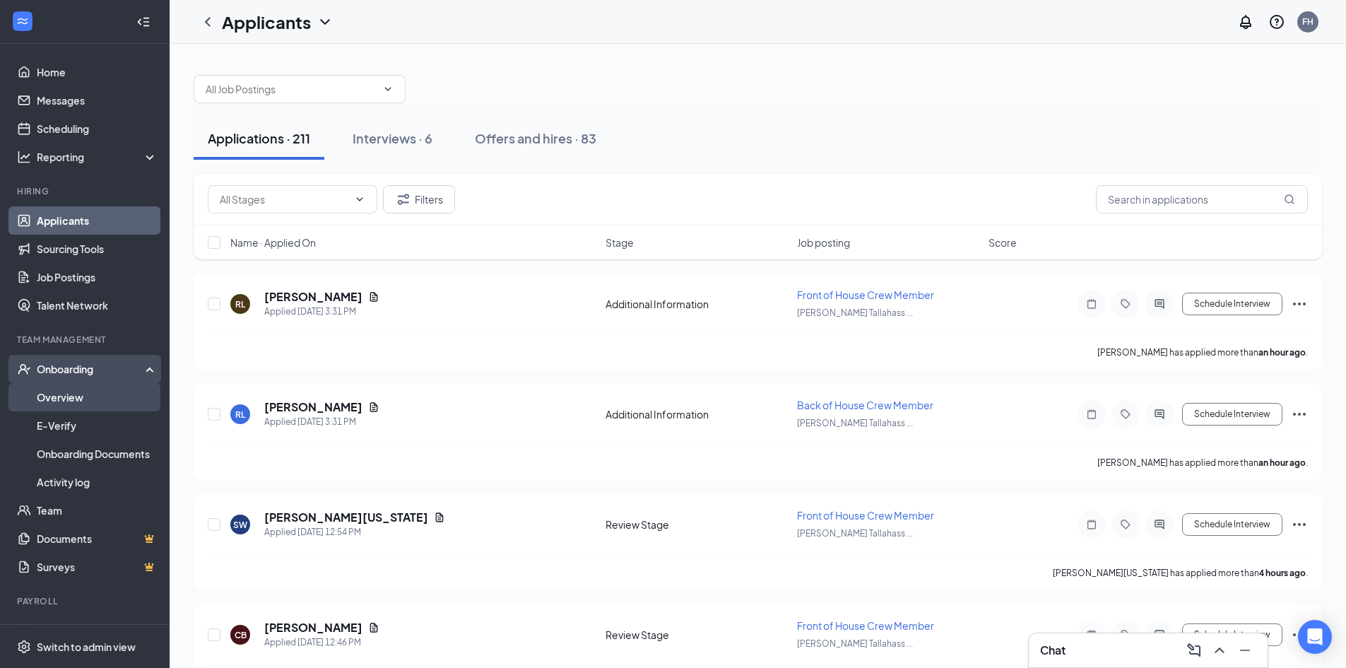
click at [67, 396] on link "Overview" at bounding box center [97, 397] width 121 height 28
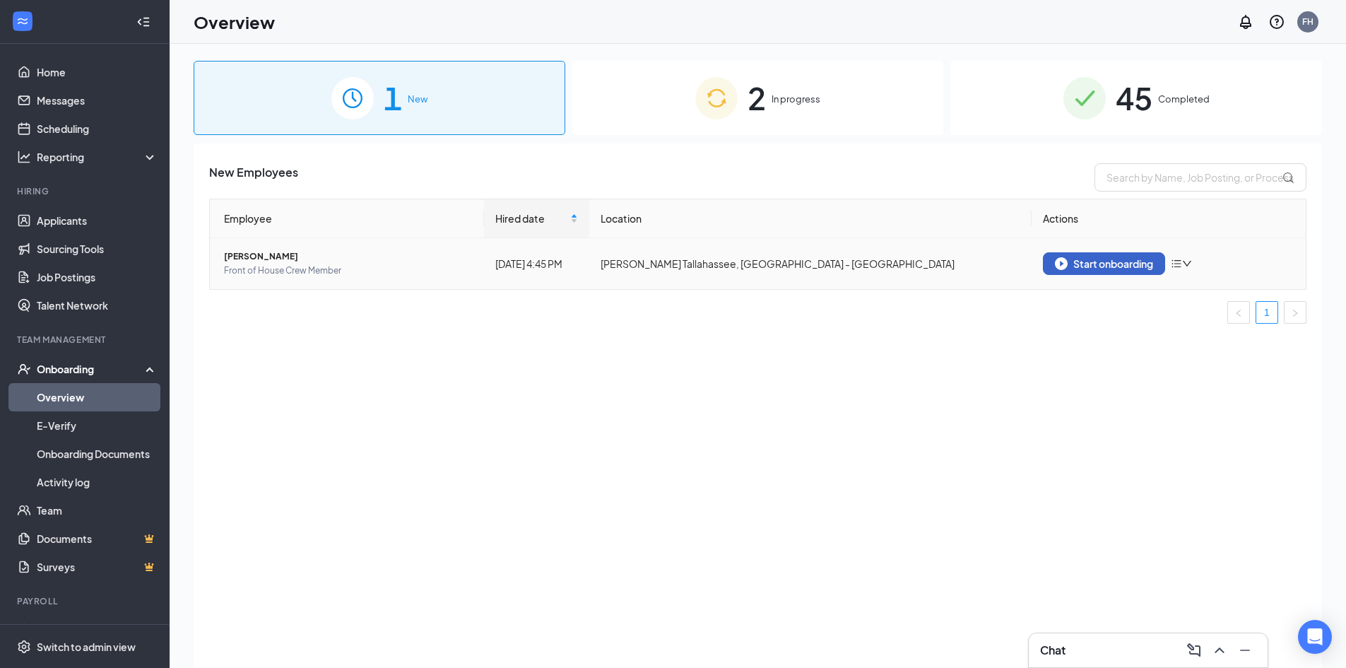
click at [1115, 271] on button "Start onboarding" at bounding box center [1104, 263] width 122 height 23
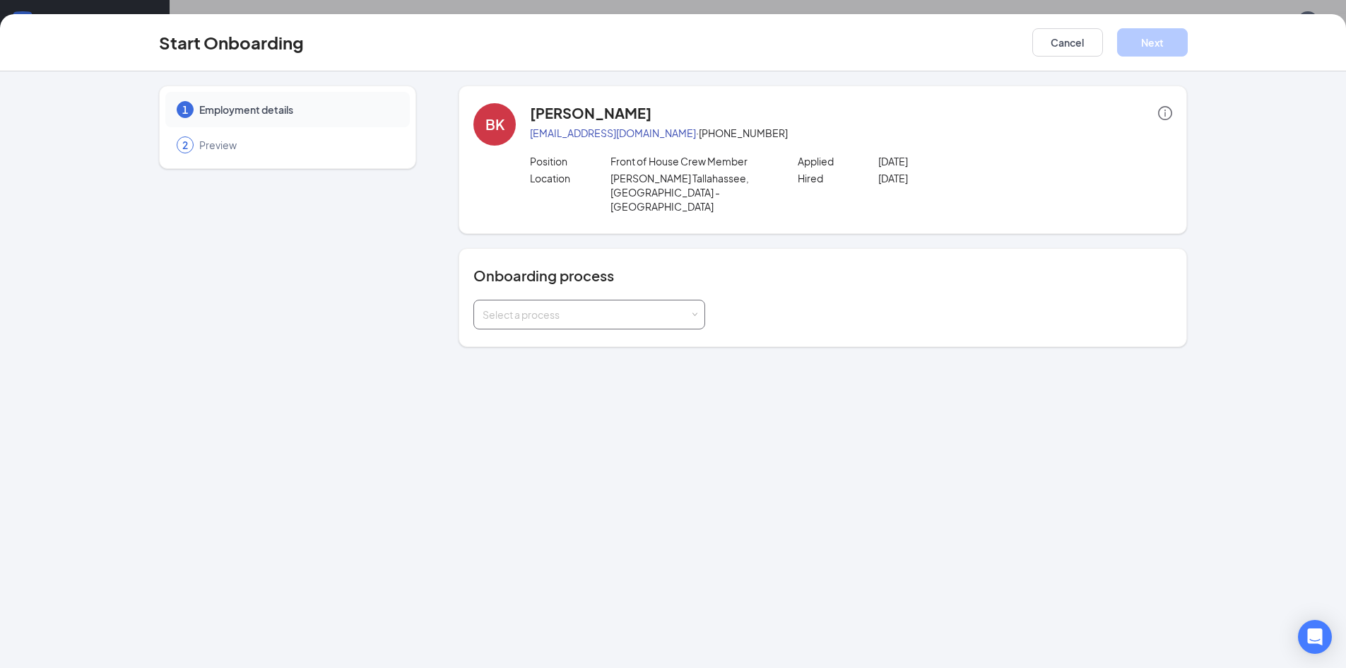
click at [588, 307] on div "Select a process" at bounding box center [585, 314] width 207 height 14
click at [593, 355] on span "Team Member Onboarding" at bounding box center [541, 355] width 125 height 13
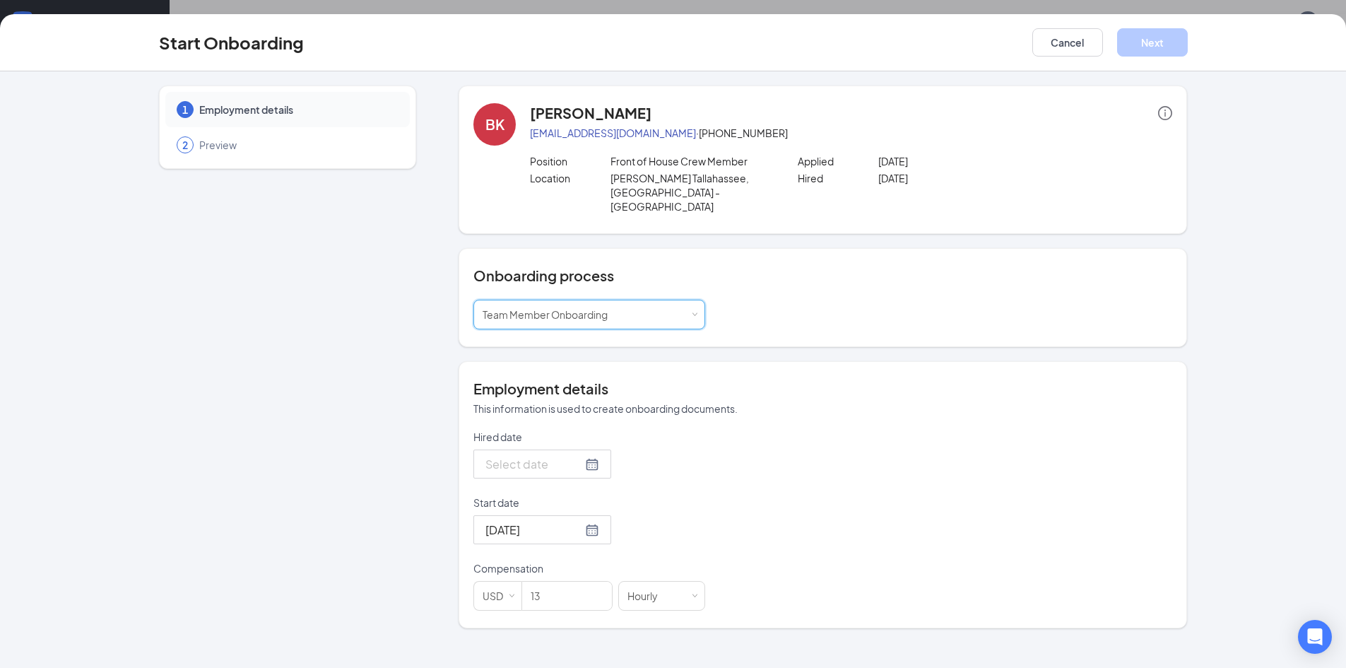
click at [579, 455] on div at bounding box center [542, 464] width 114 height 18
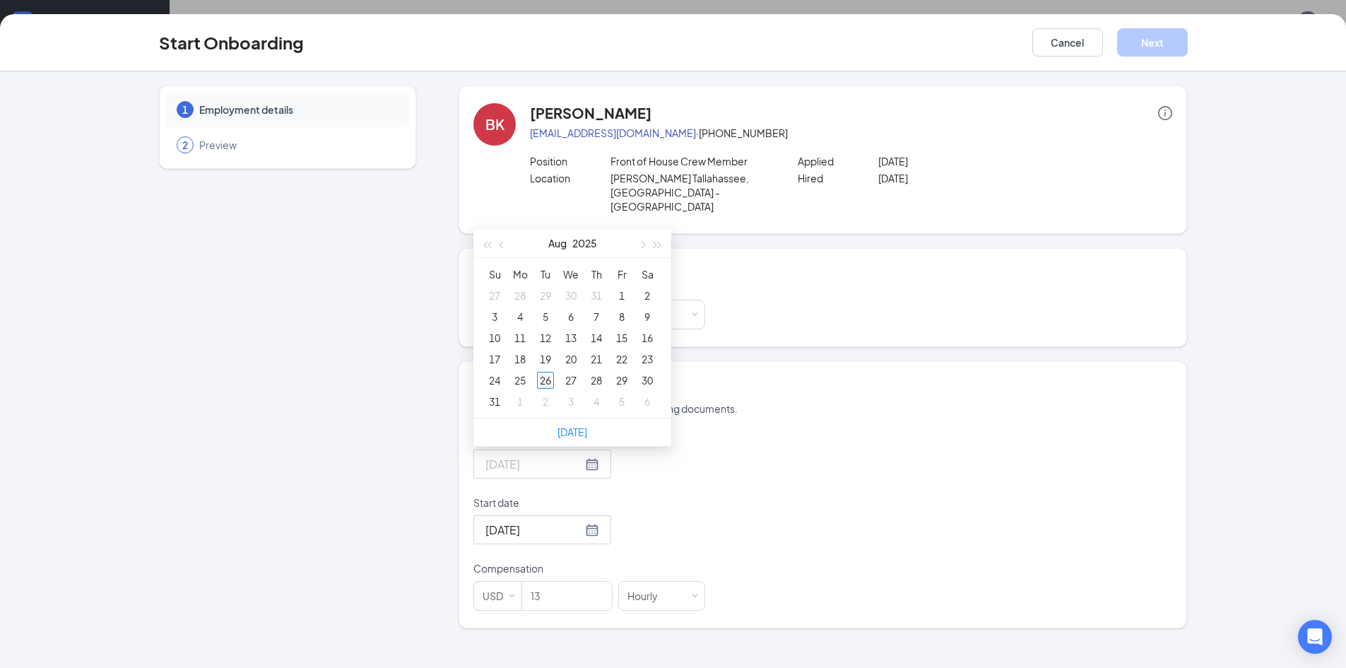
type input "[DATE]"
click at [546, 372] on div "26" at bounding box center [545, 380] width 17 height 17
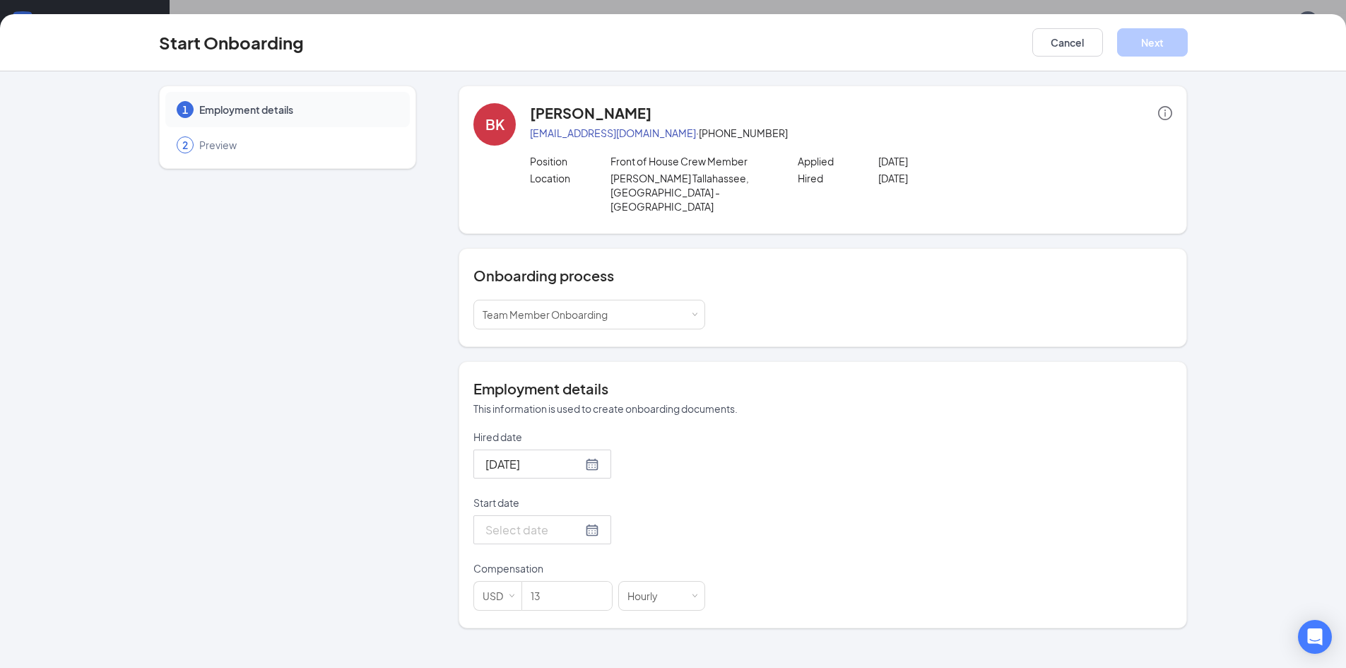
click at [575, 521] on div at bounding box center [542, 530] width 114 height 18
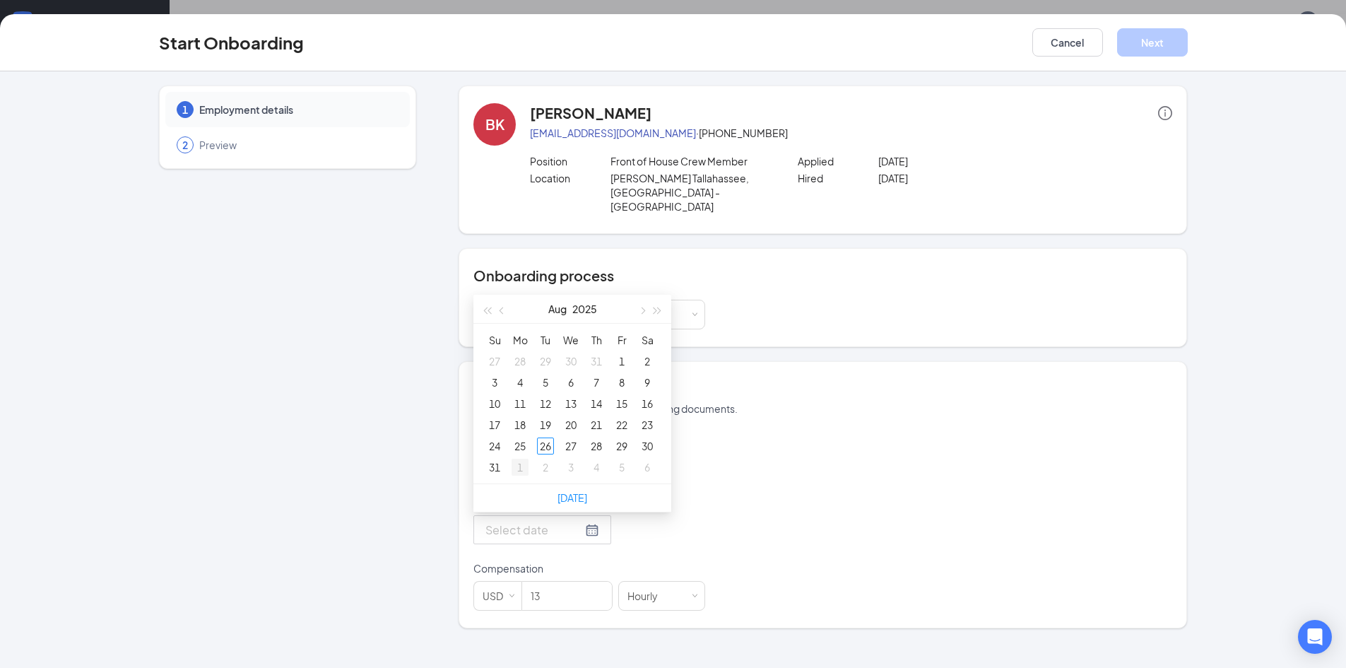
type input "[DATE]"
click at [521, 458] on div "1" at bounding box center [519, 466] width 17 height 17
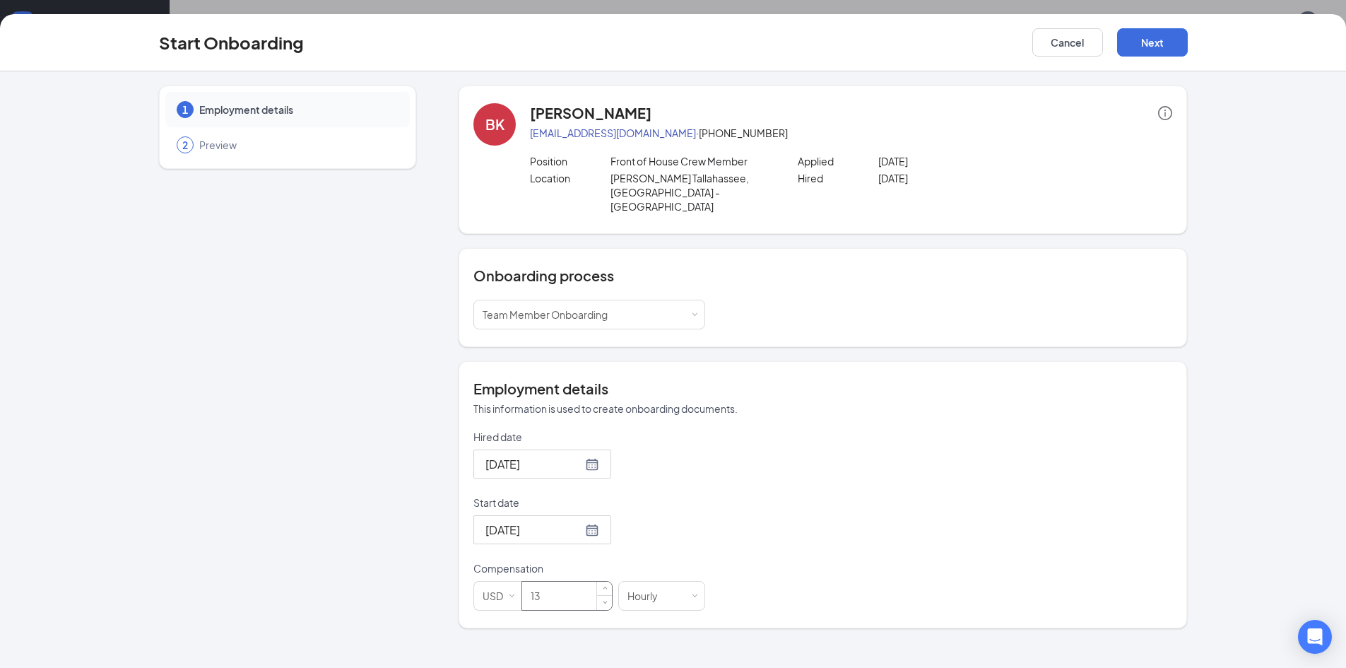
click at [571, 581] on input "13" at bounding box center [567, 595] width 90 height 28
type input "14"
click at [861, 569] on div "Hired date [DATE] [DATE] Su Mo Tu We Th Fr Sa 27 28 29 30 31 1 2 3 4 5 6 7 8 9 …" at bounding box center [822, 519] width 699 height 181
click at [1157, 46] on button "Next" at bounding box center [1152, 42] width 71 height 28
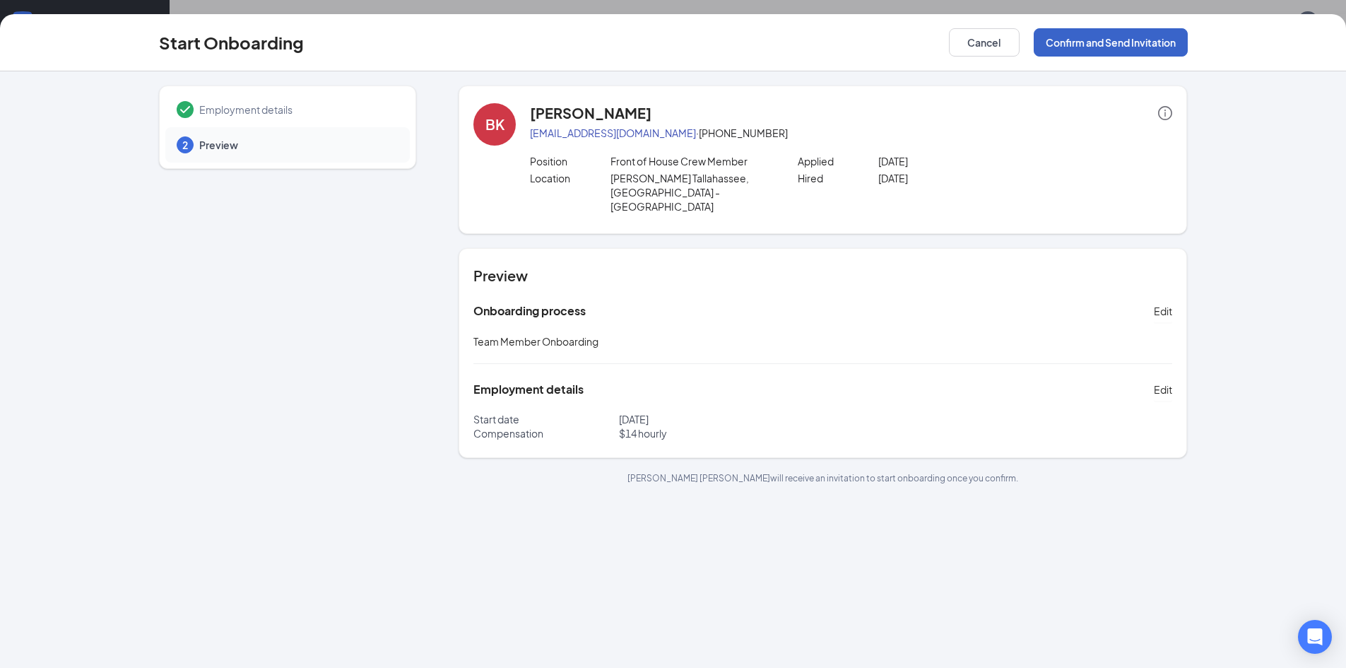
click at [1145, 46] on button "Confirm and Send Invitation" at bounding box center [1110, 42] width 154 height 28
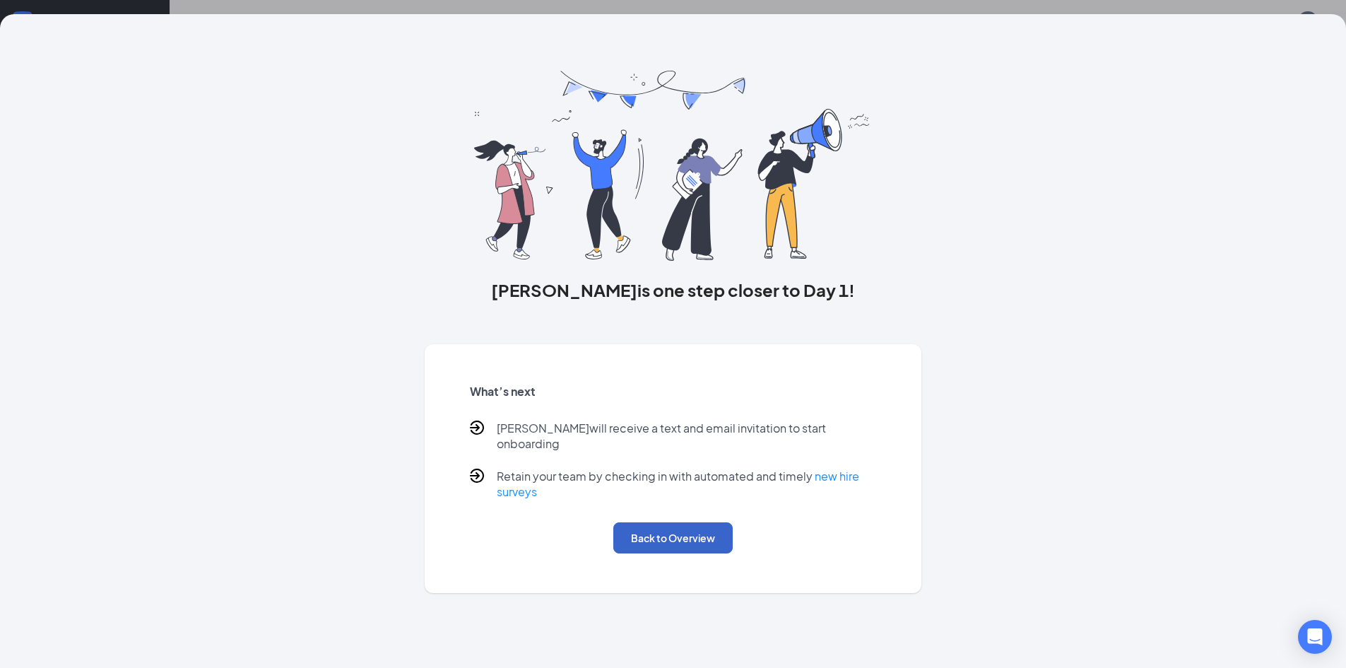
click at [667, 532] on button "Back to Overview" at bounding box center [672, 537] width 119 height 31
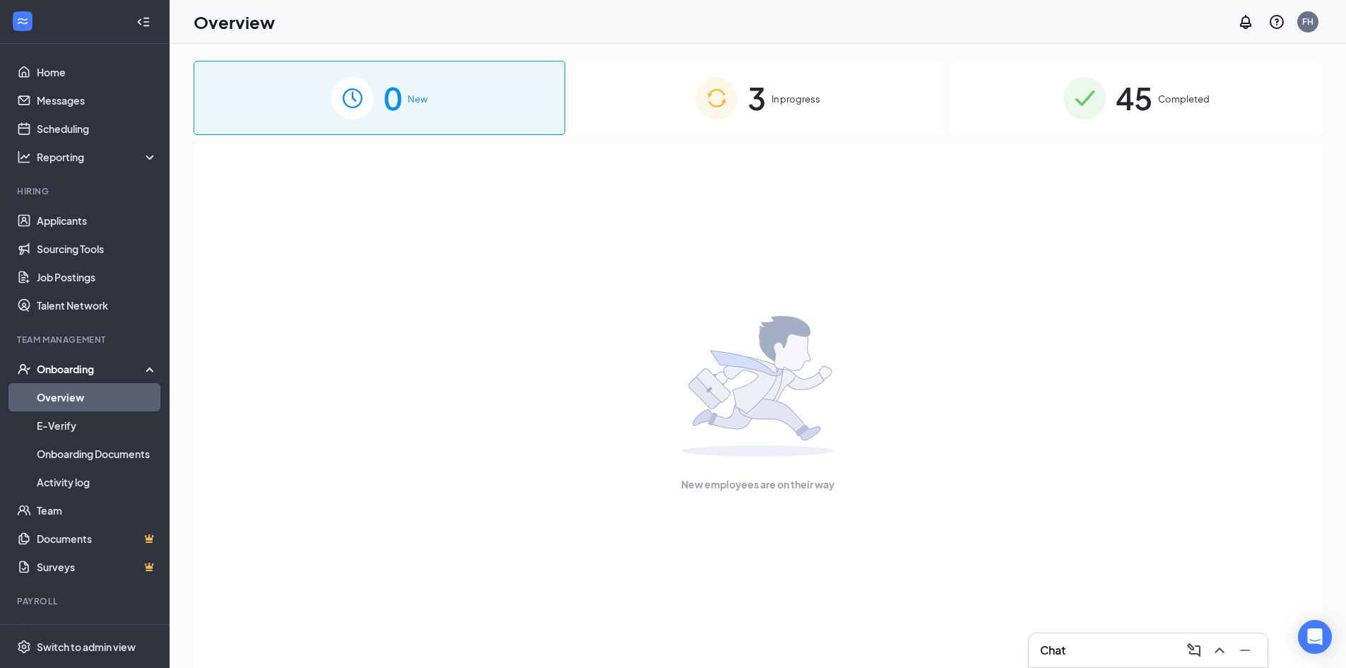
click at [819, 114] on div "3 In progress" at bounding box center [758, 98] width 372 height 74
